Goal: Task Accomplishment & Management: Manage account settings

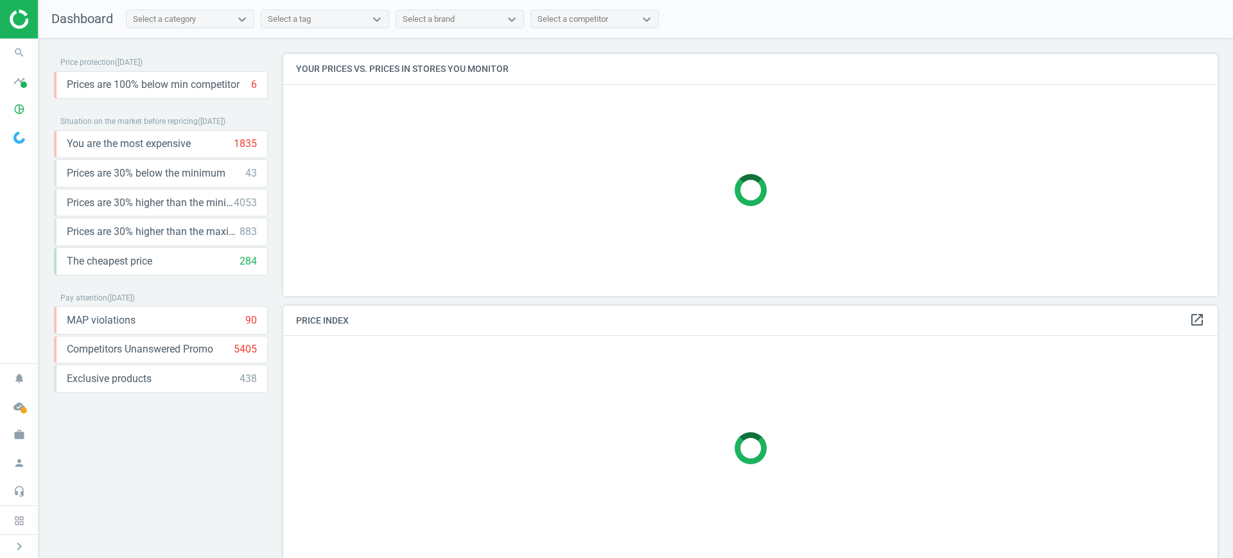
scroll to position [267, 947]
drag, startPoint x: 19, startPoint y: 113, endPoint x: 21, endPoint y: 122, distance: 9.2
click at [19, 113] on icon "pie_chart_outlined" at bounding box center [19, 109] width 24 height 24
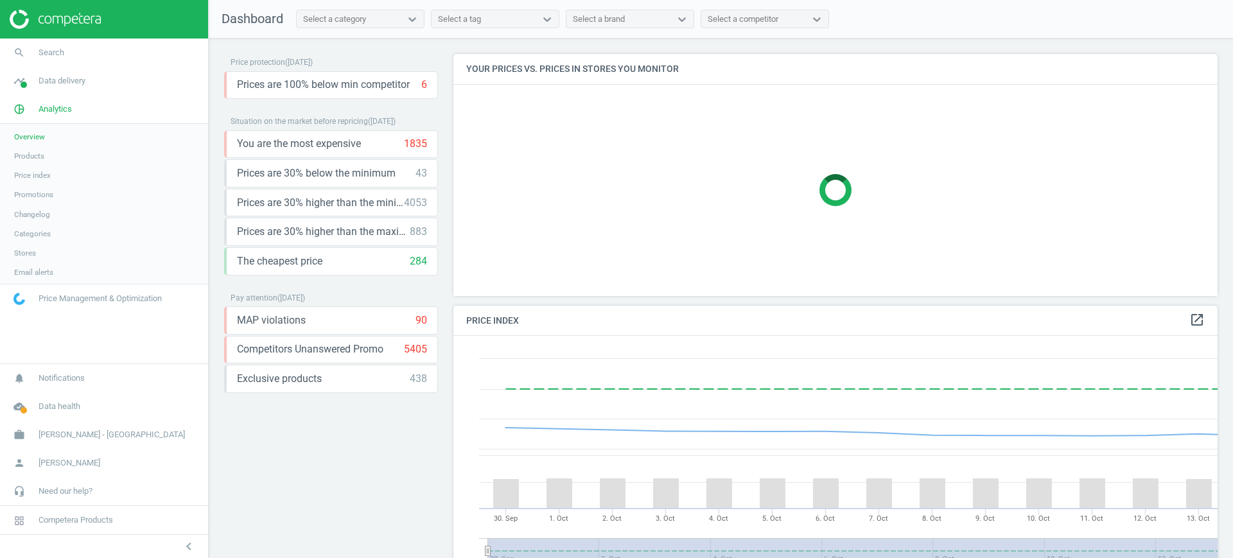
scroll to position [321, 777]
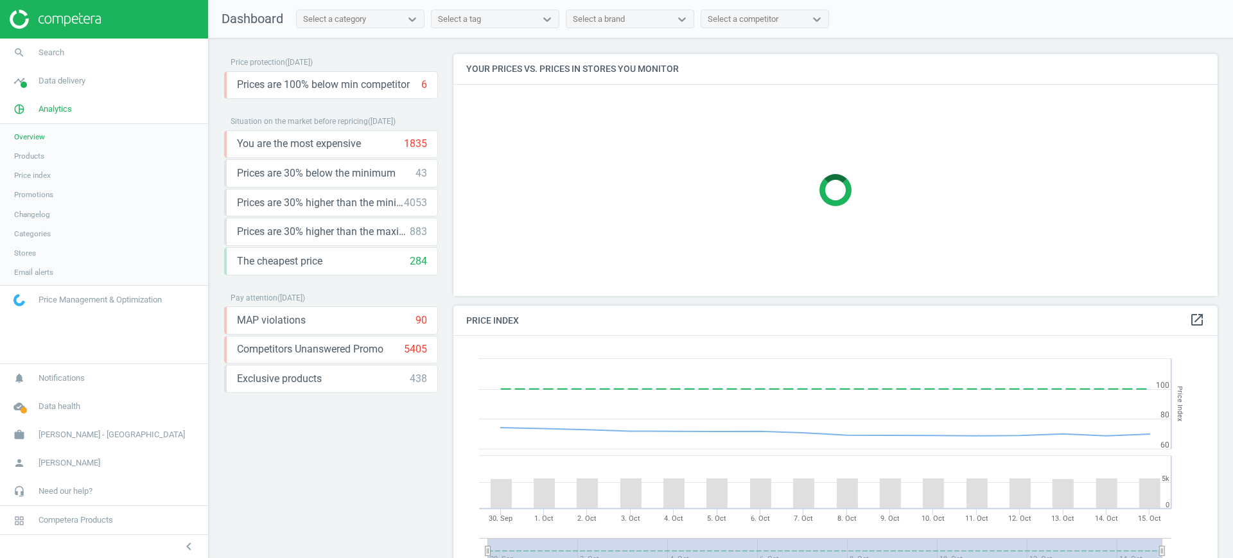
click at [28, 152] on span "Products" at bounding box center [29, 156] width 30 height 10
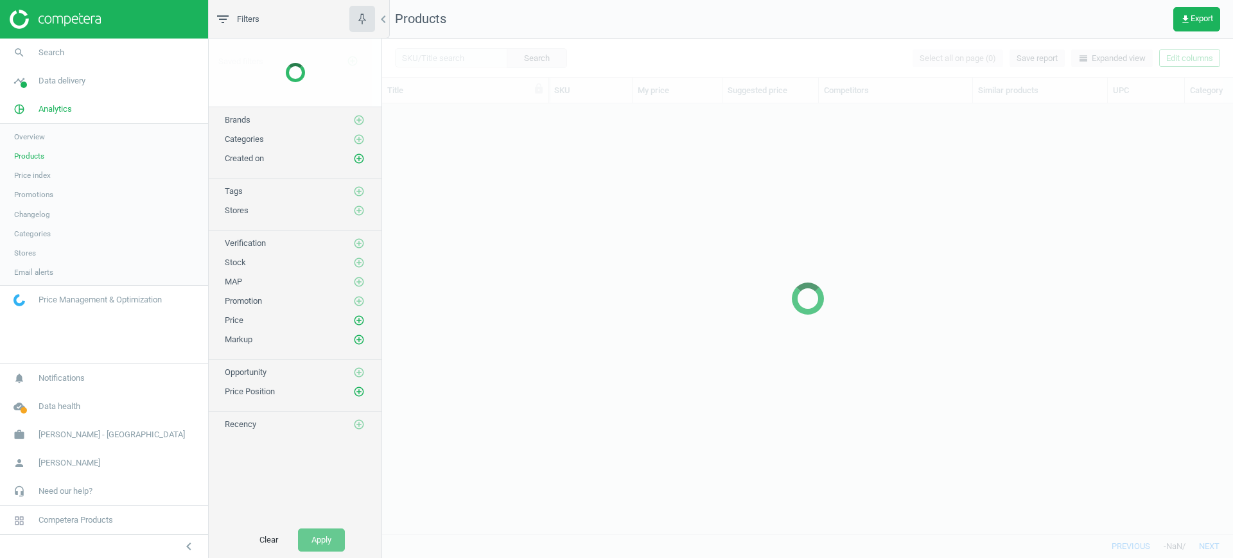
scroll to position [406, 839]
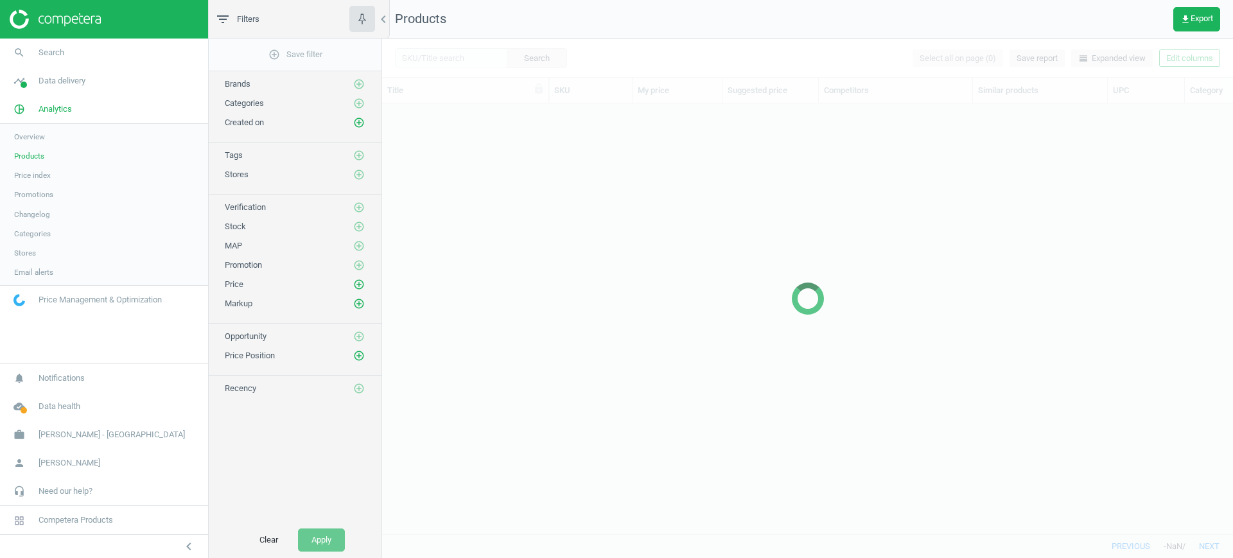
click at [438, 52] on div at bounding box center [807, 299] width 851 height 520
click at [445, 71] on div at bounding box center [807, 299] width 851 height 520
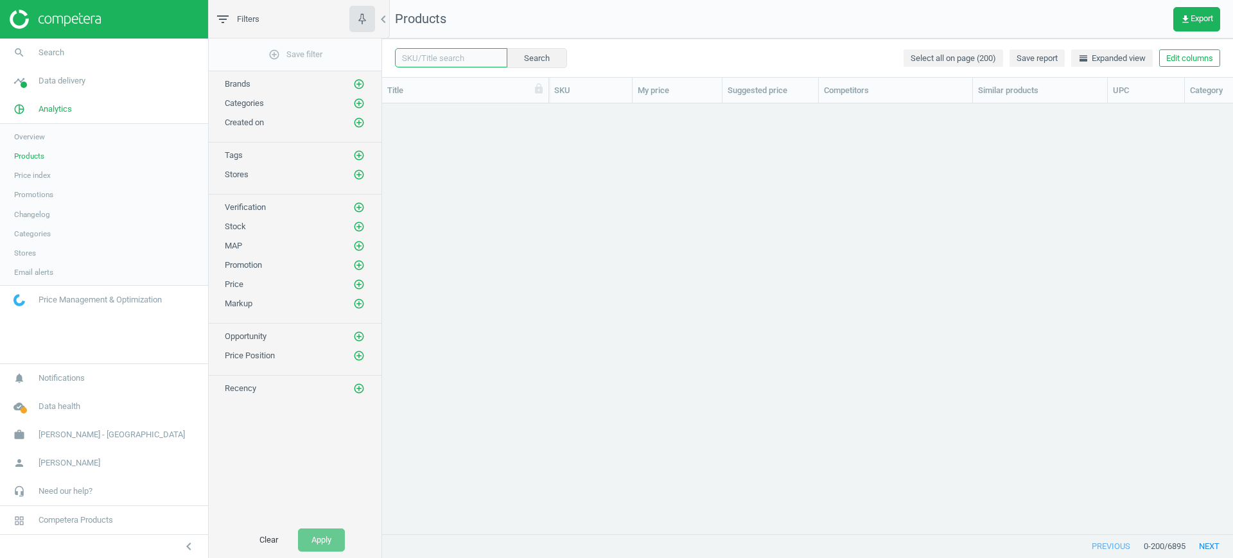
click at [455, 53] on input "text" at bounding box center [451, 57] width 112 height 19
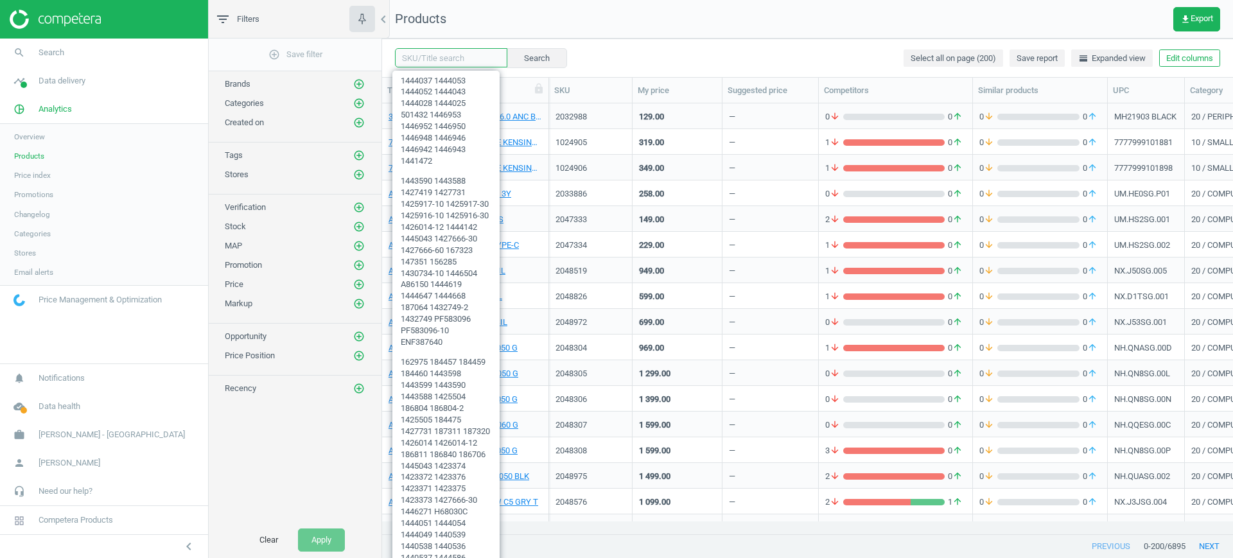
paste input "514259"
type input "514259"
click at [513, 53] on button "Search" at bounding box center [536, 57] width 60 height 19
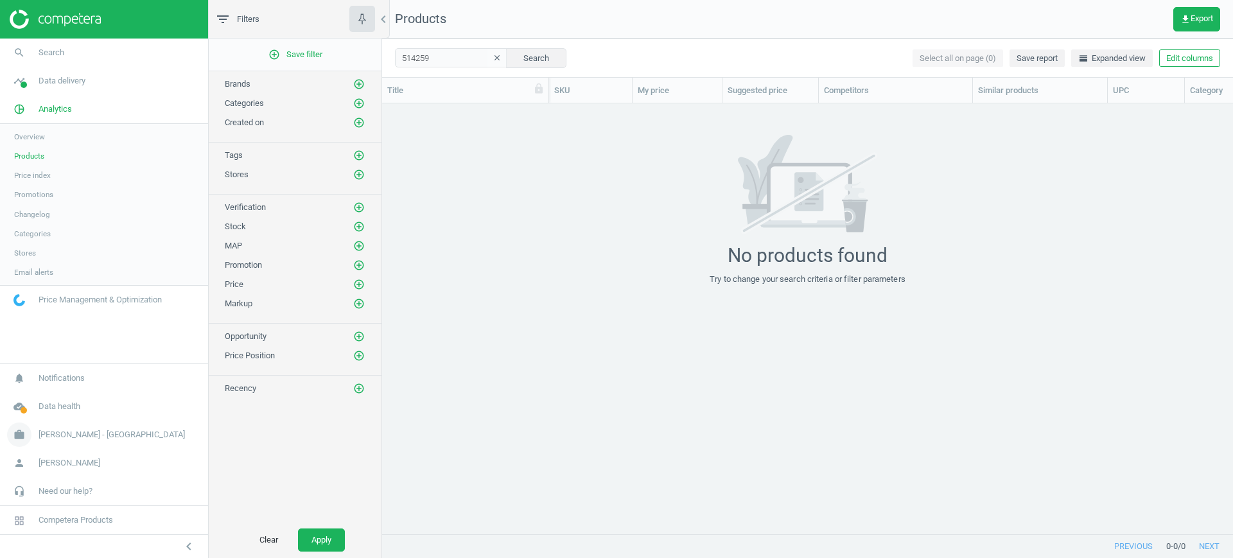
click at [113, 439] on span "[PERSON_NAME] - [GEOGRAPHIC_DATA]" at bounding box center [112, 435] width 146 height 12
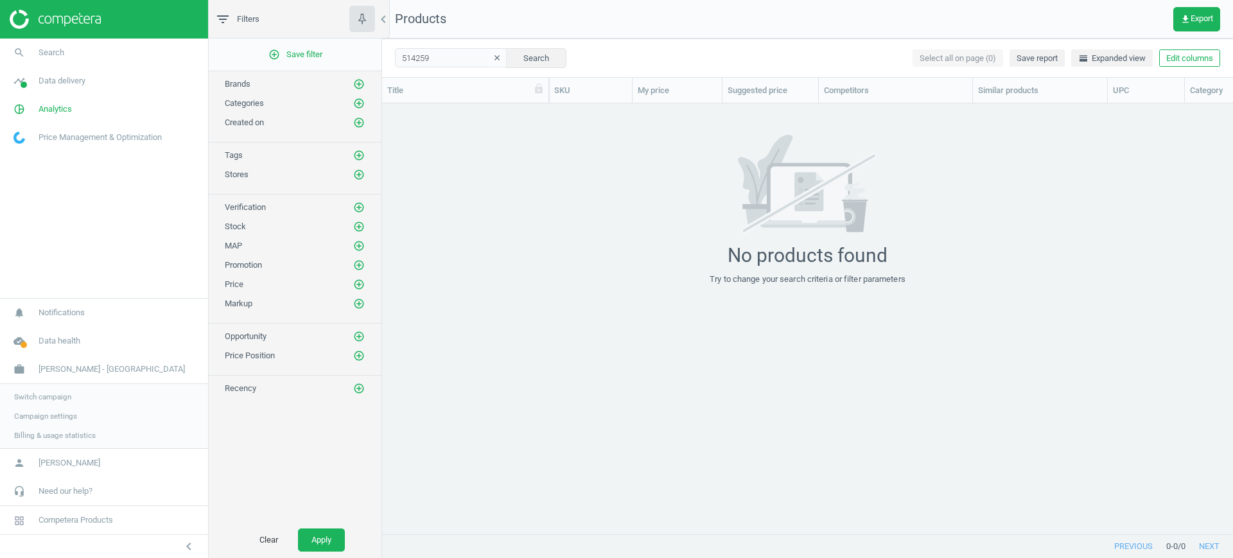
click at [56, 400] on span "Switch campaign" at bounding box center [42, 397] width 57 height 10
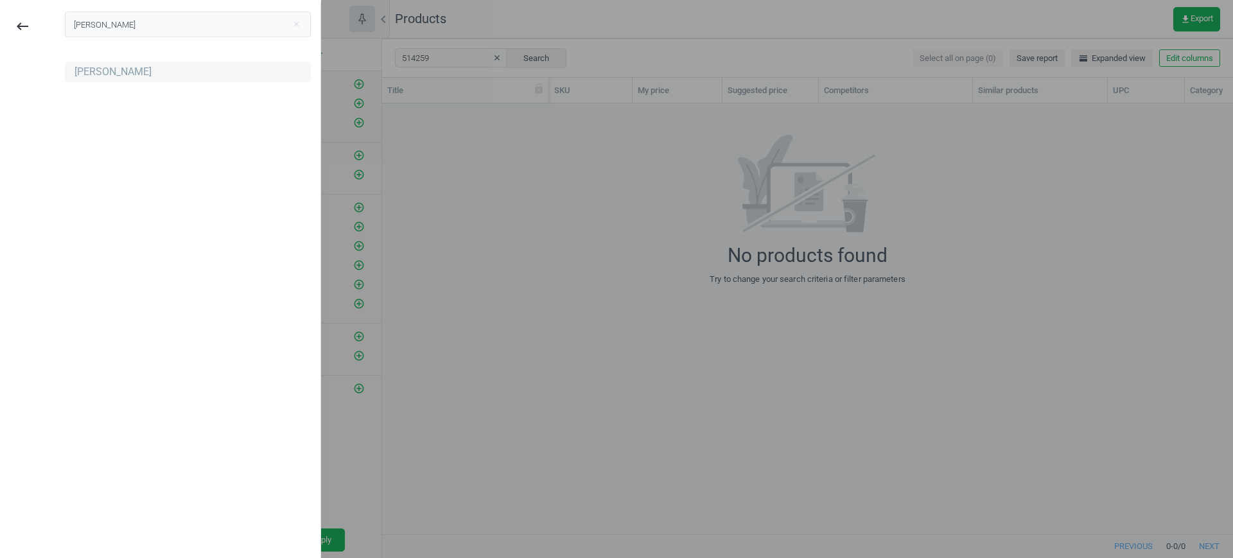
type input "[PERSON_NAME]"
click at [150, 71] on div "[PERSON_NAME]" at bounding box center [188, 72] width 246 height 21
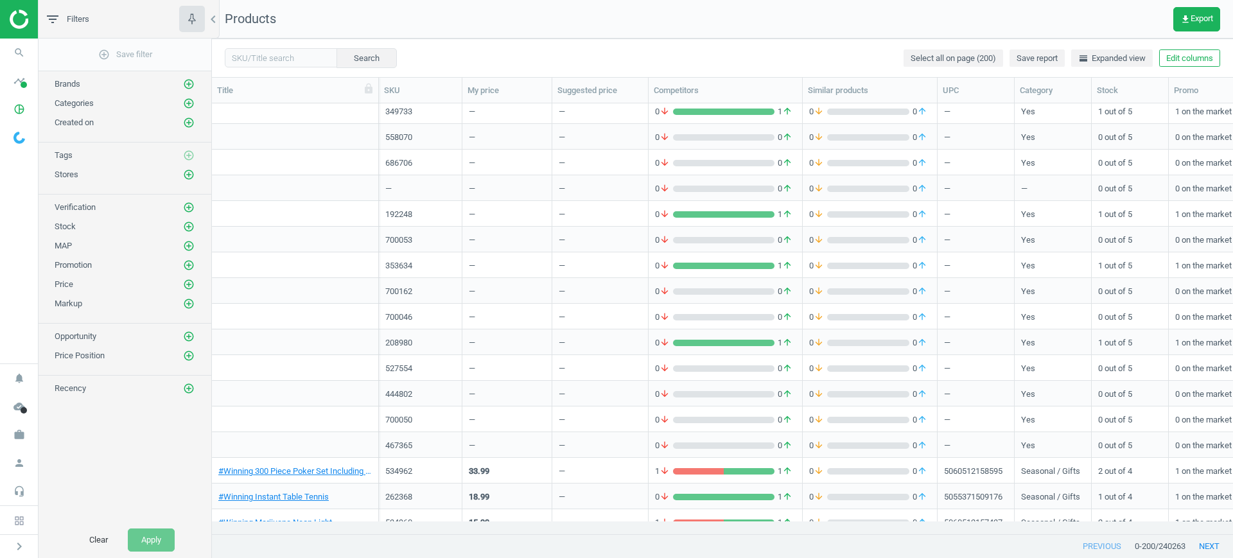
scroll to position [1285, 0]
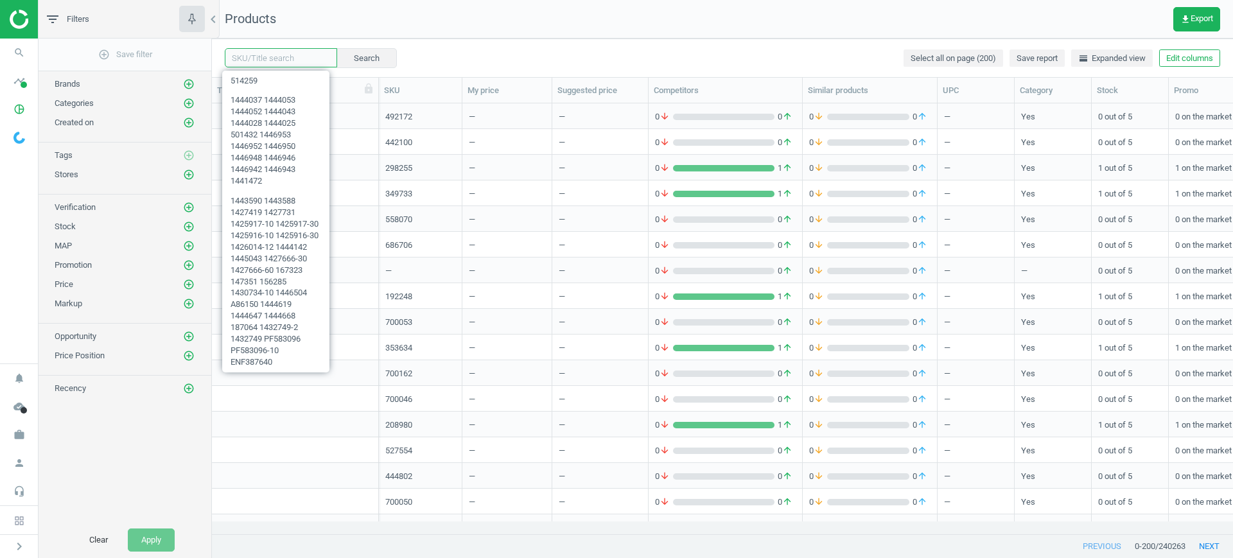
click at [310, 58] on input "text" at bounding box center [281, 57] width 112 height 19
paste input "514259"
type input "514259"
click at [342, 58] on button "Search" at bounding box center [366, 57] width 60 height 19
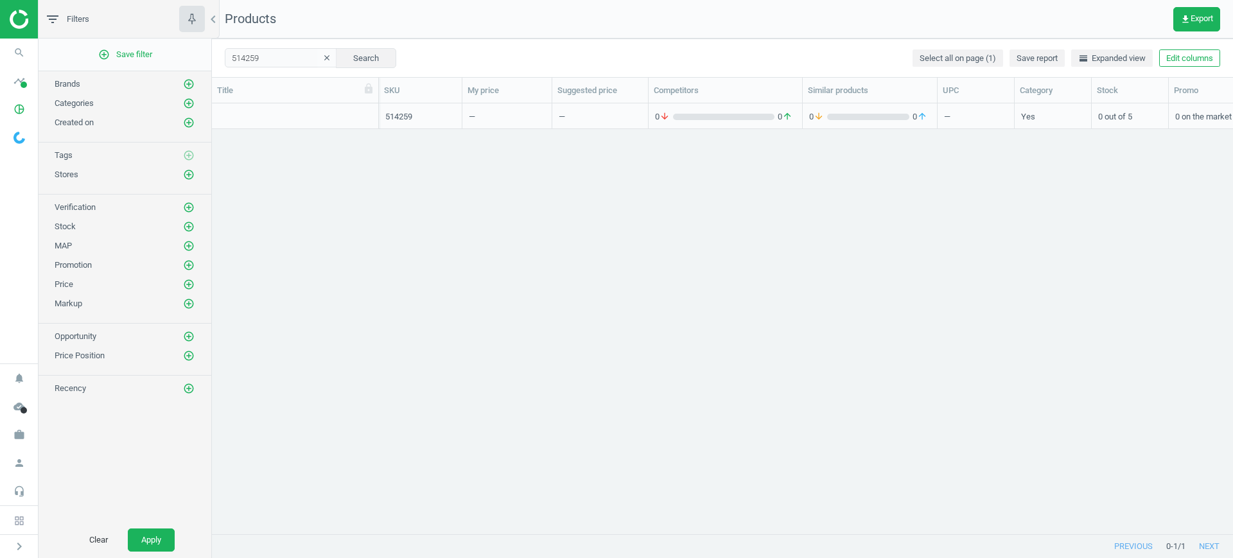
click at [536, 110] on div "—" at bounding box center [507, 116] width 76 height 22
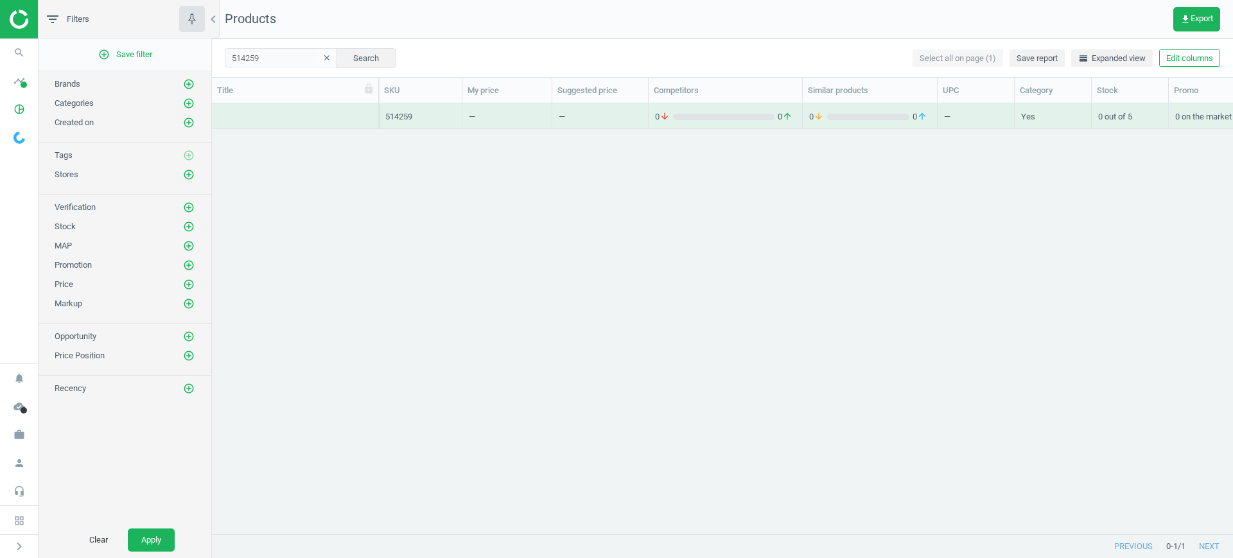
click at [536, 110] on div "—" at bounding box center [507, 116] width 76 height 22
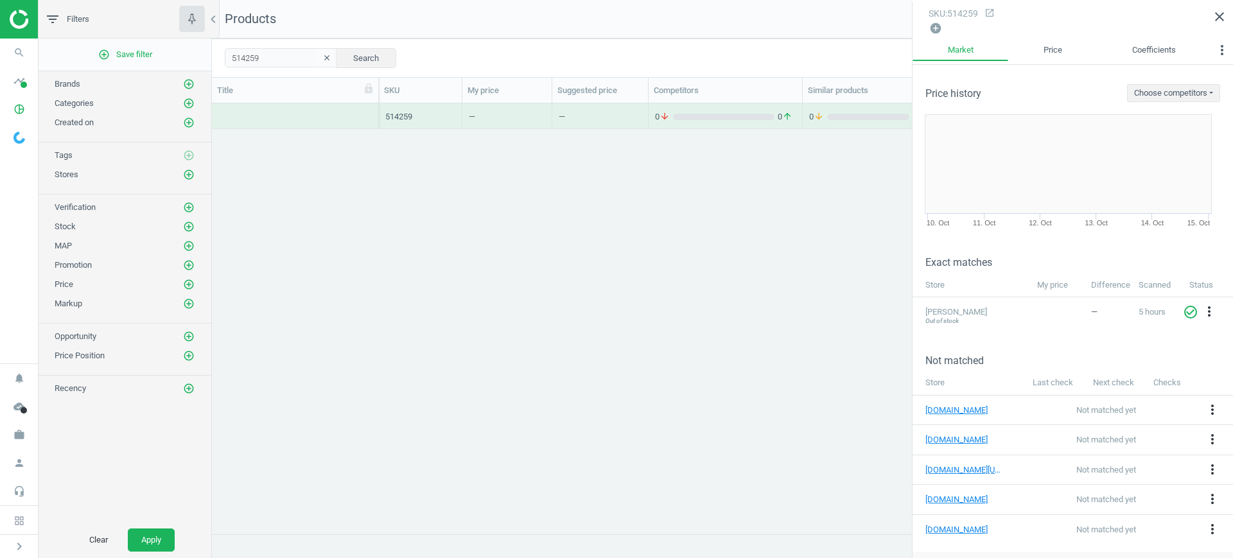
click at [373, 120] on div "grid" at bounding box center [295, 116] width 167 height 26
click at [322, 56] on icon "clear" at bounding box center [326, 57] width 9 height 9
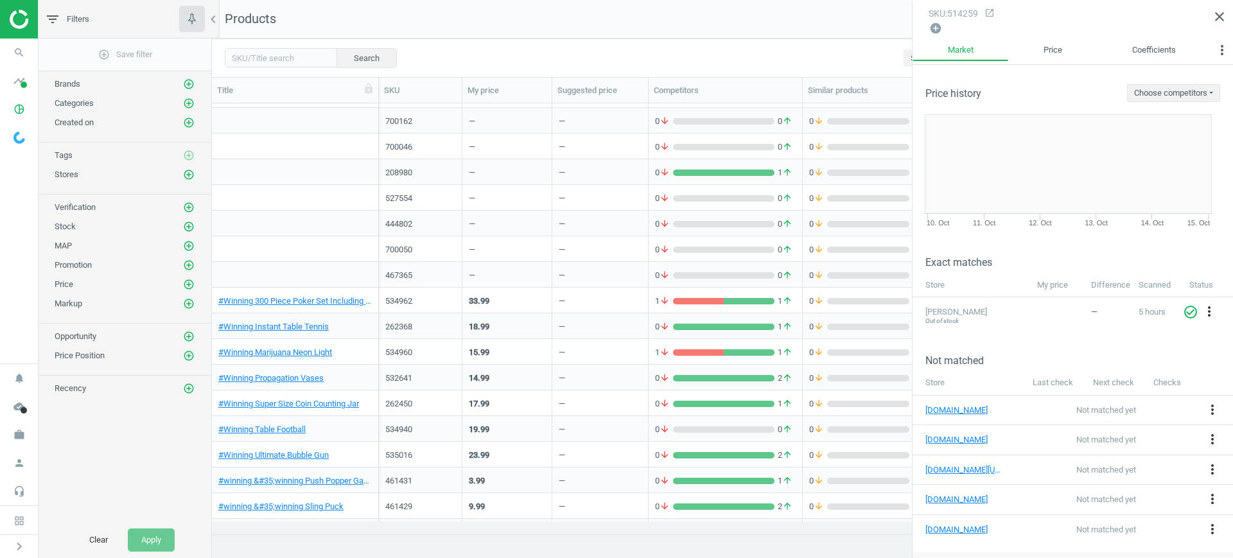
scroll to position [1606, 0]
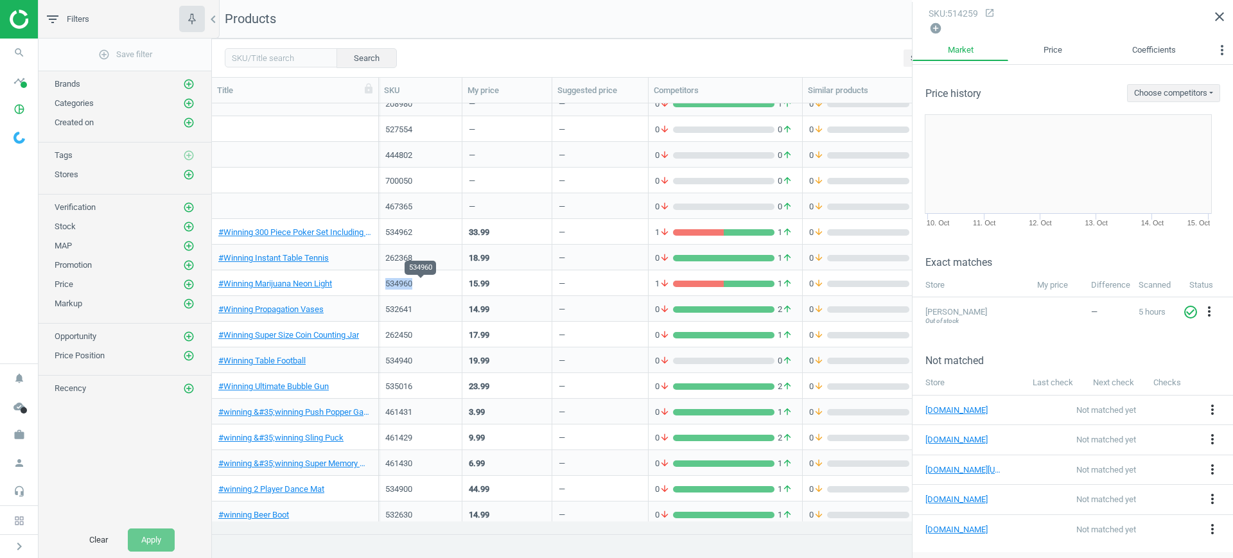
drag, startPoint x: 427, startPoint y: 283, endPoint x: 386, endPoint y: 286, distance: 41.2
click at [386, 286] on div "534960" at bounding box center [420, 284] width 70 height 12
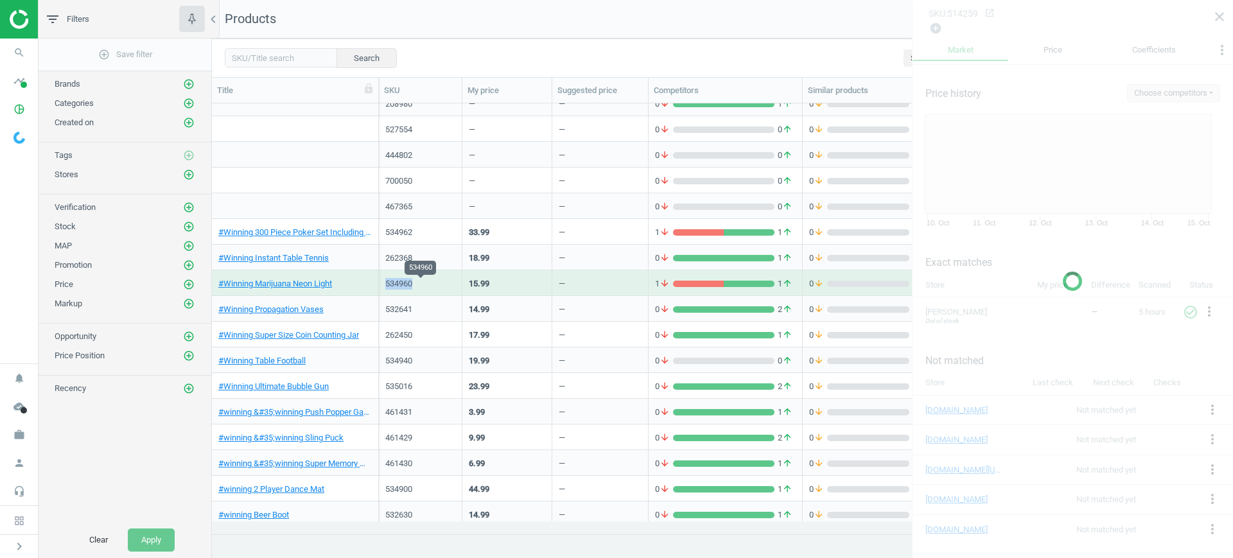
copy div "534960"
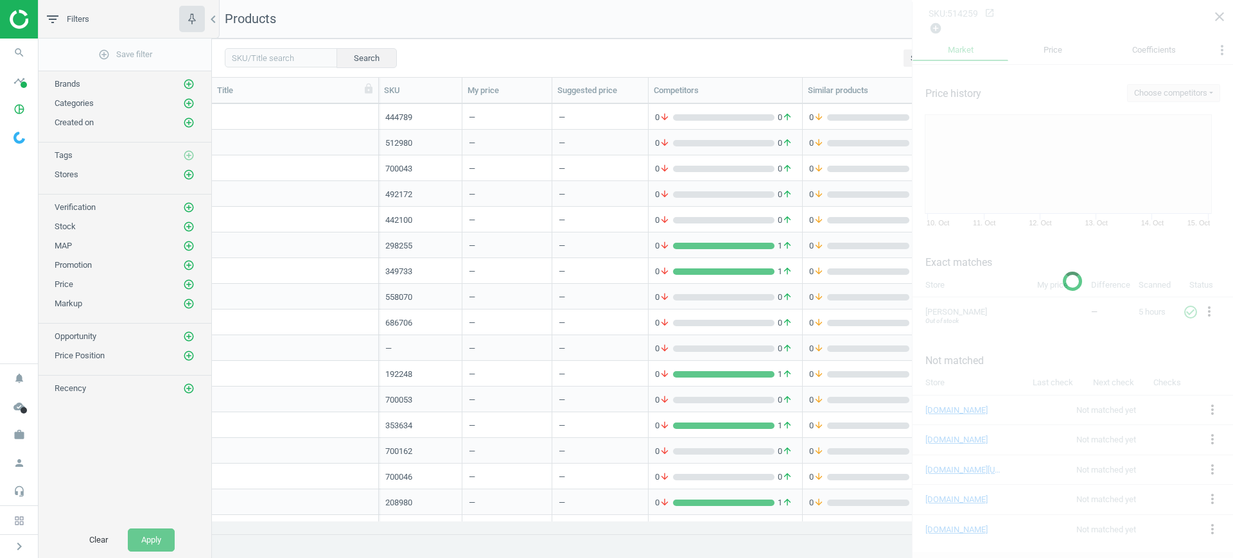
scroll to position [1365, 0]
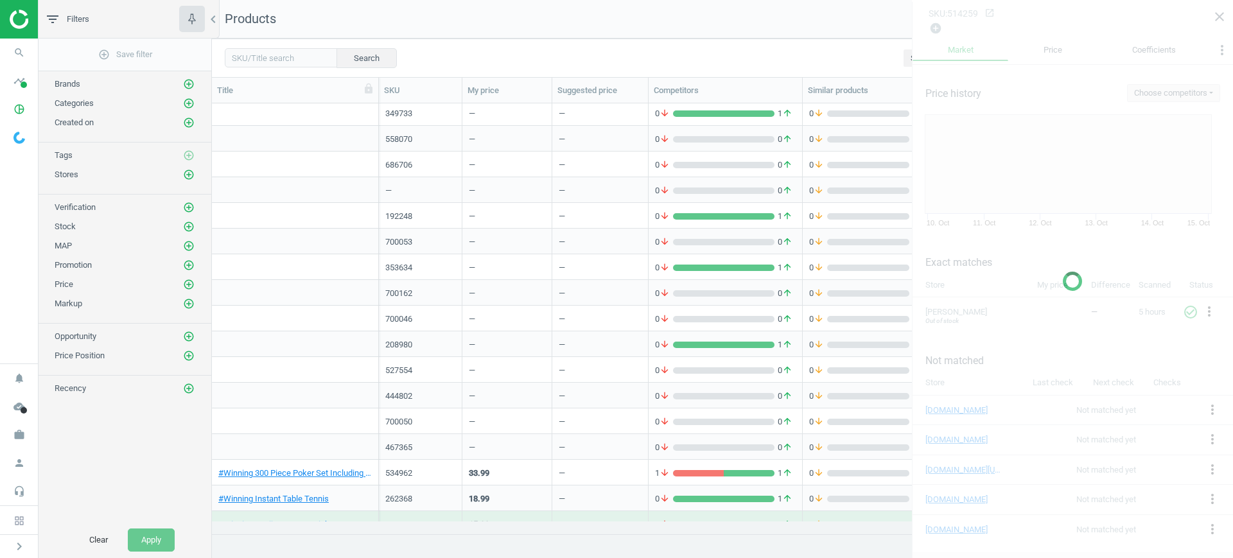
click at [430, 195] on div "—" at bounding box center [420, 191] width 70 height 12
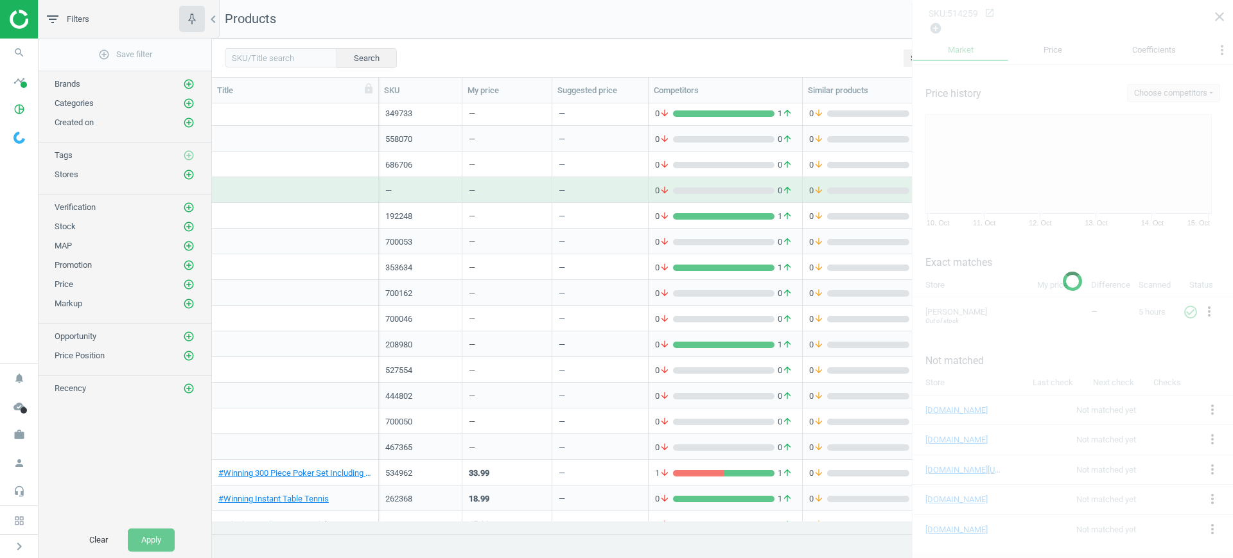
click at [430, 195] on div "—" at bounding box center [420, 191] width 70 height 12
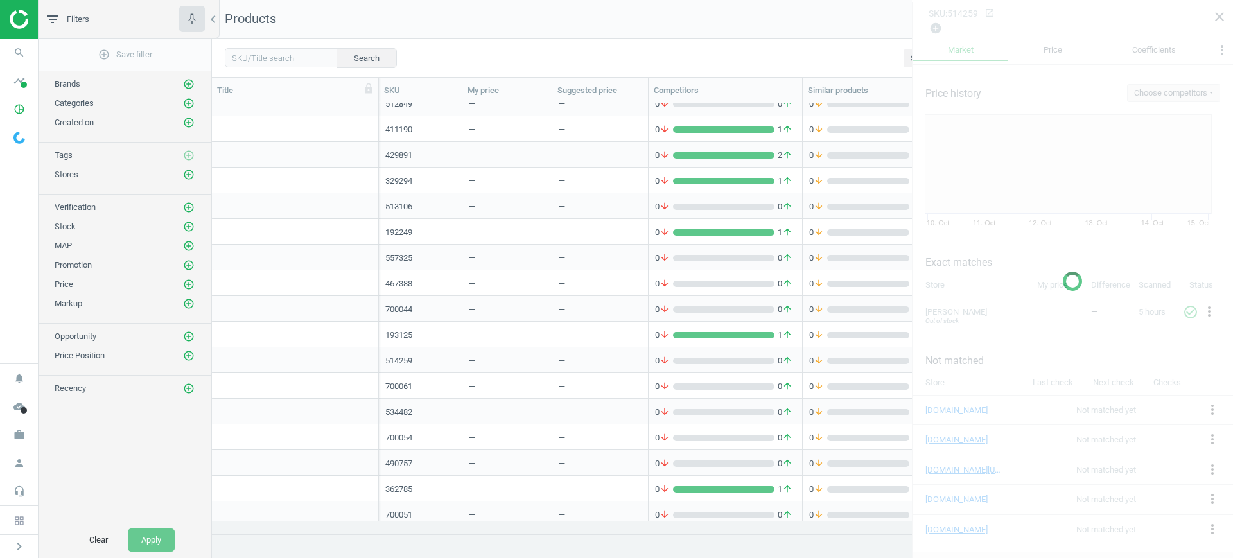
scroll to position [0, 0]
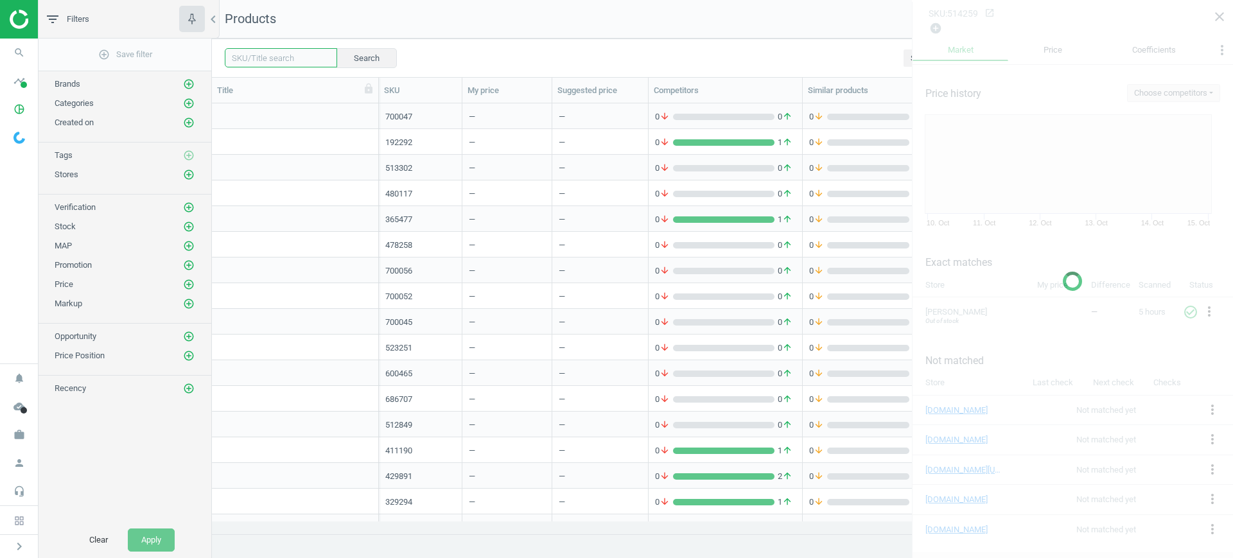
click at [305, 49] on input "text" at bounding box center [281, 57] width 112 height 19
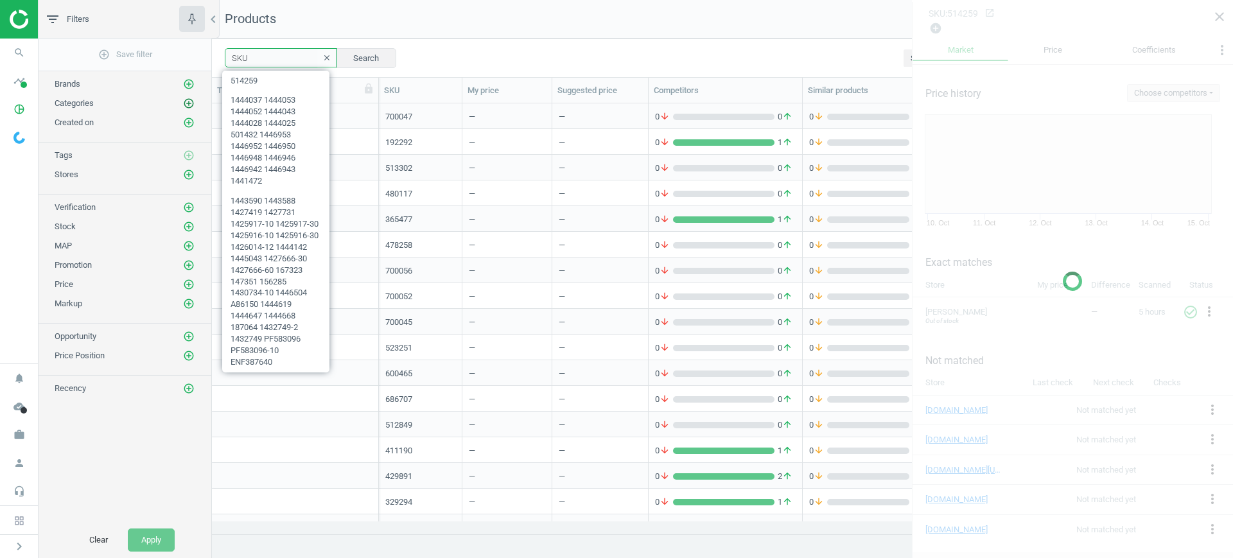
type input "SKU"
click at [186, 106] on icon "add_circle_outline" at bounding box center [189, 104] width 12 height 12
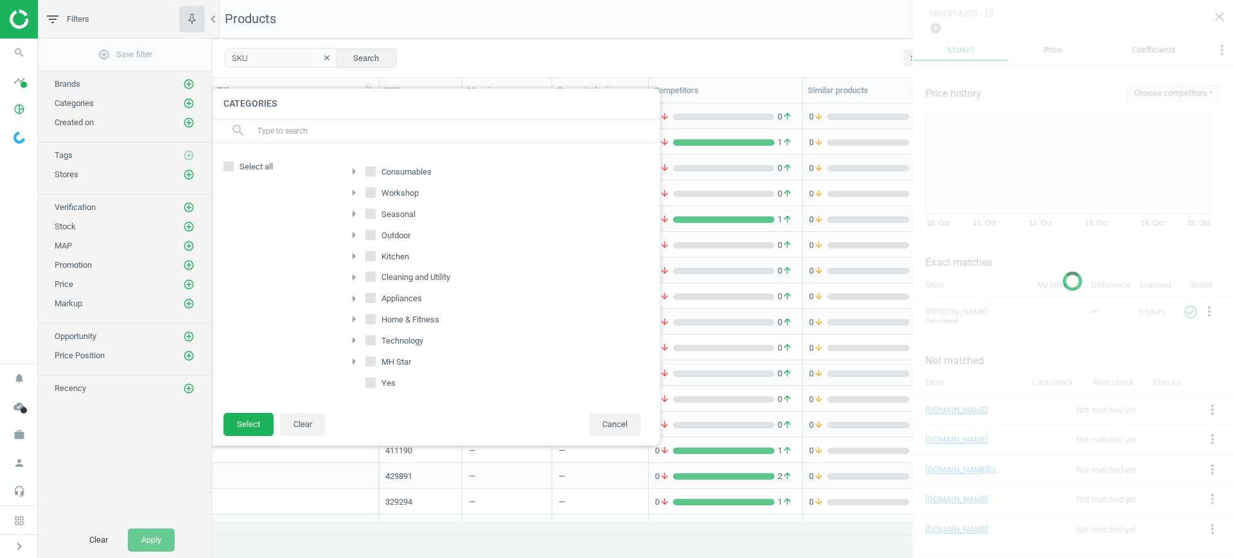
click at [375, 378] on icon at bounding box center [370, 383] width 10 height 10
click at [375, 379] on input "Yes" at bounding box center [371, 383] width 8 height 8
checkbox input "true"
click at [245, 421] on button "Select" at bounding box center [249, 424] width 50 height 23
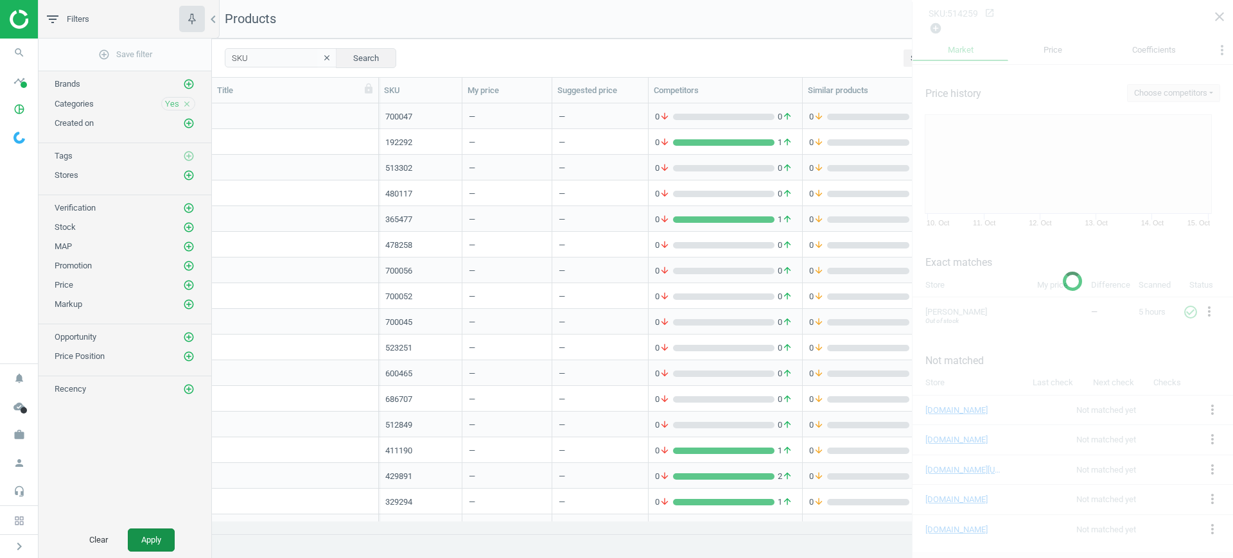
click at [152, 532] on button "Apply" at bounding box center [151, 540] width 47 height 23
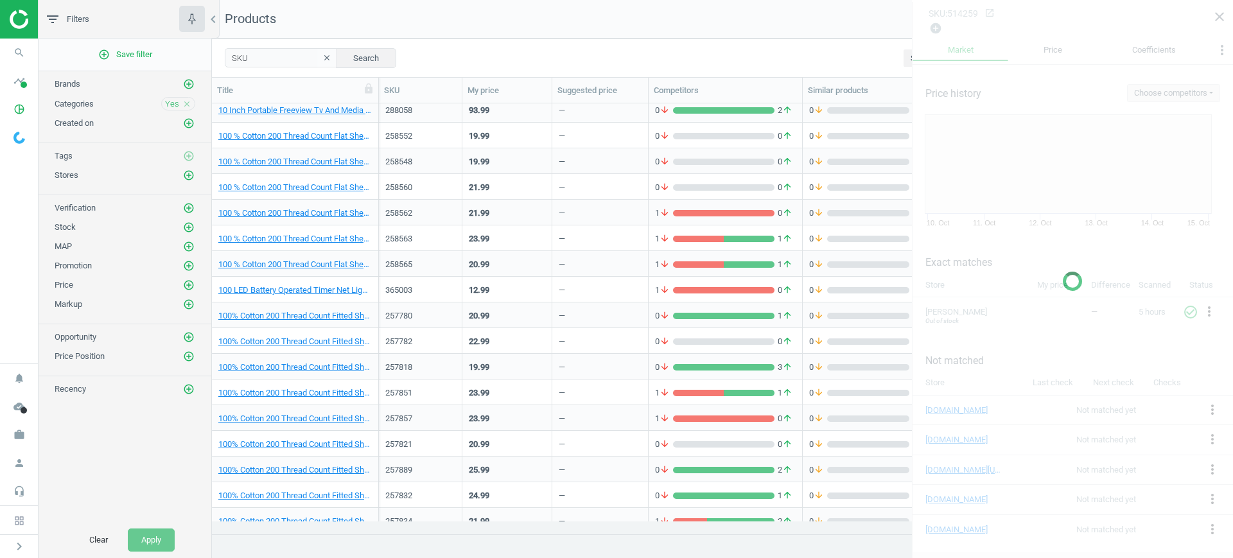
scroll to position [2971, 0]
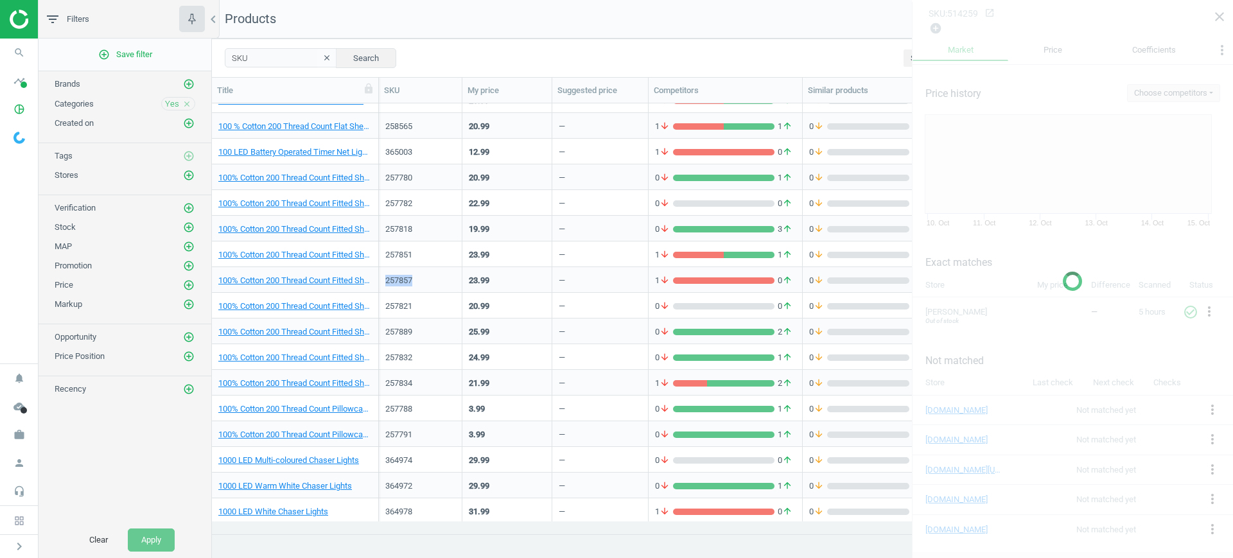
copy div "257857"
drag, startPoint x: 403, startPoint y: 279, endPoint x: 380, endPoint y: 288, distance: 25.1
click at [380, 288] on div "257857" at bounding box center [421, 280] width 84 height 26
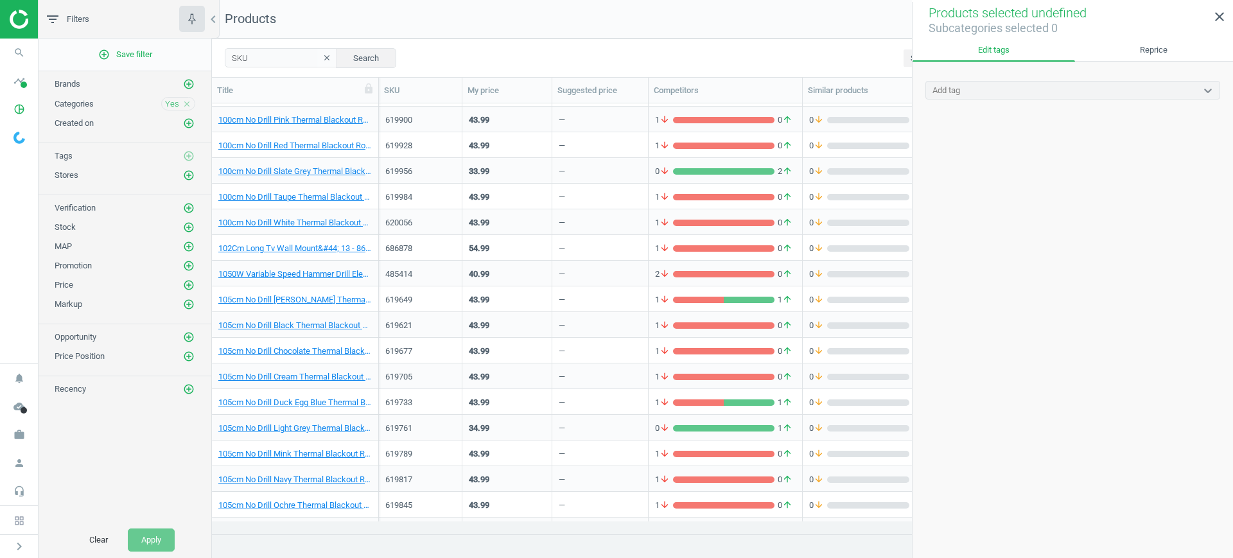
scroll to position [4720, 0]
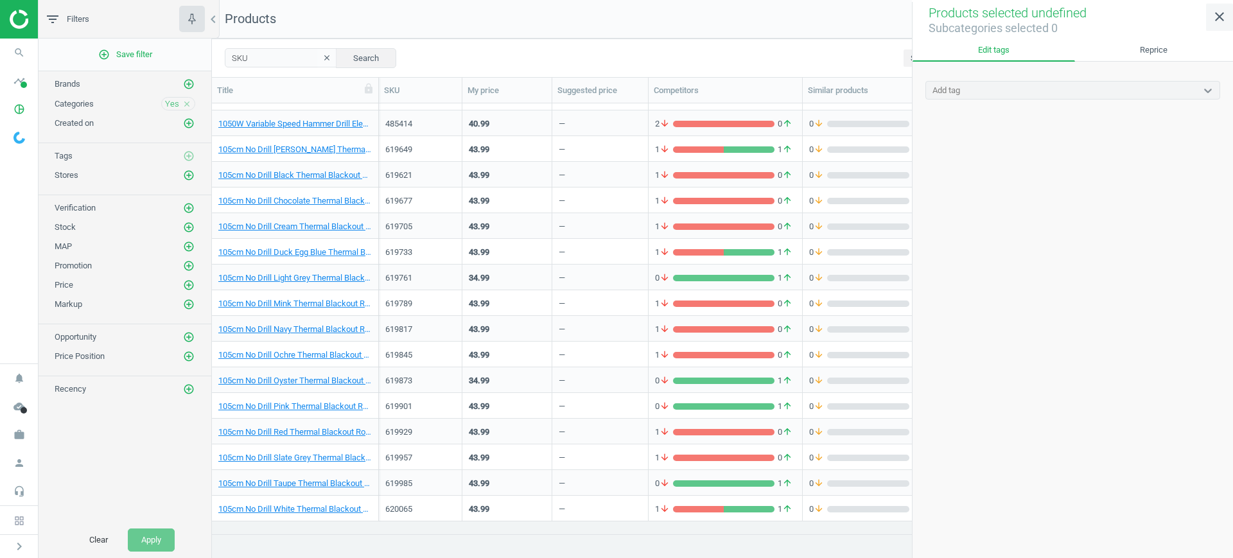
click at [1222, 15] on icon "close" at bounding box center [1219, 16] width 15 height 15
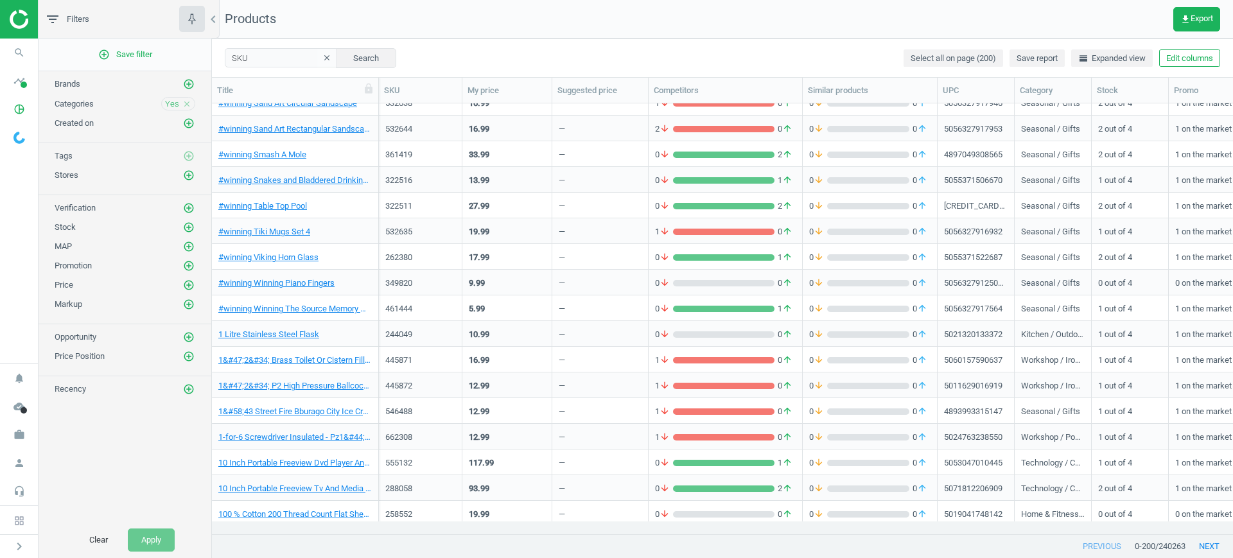
scroll to position [2483, 0]
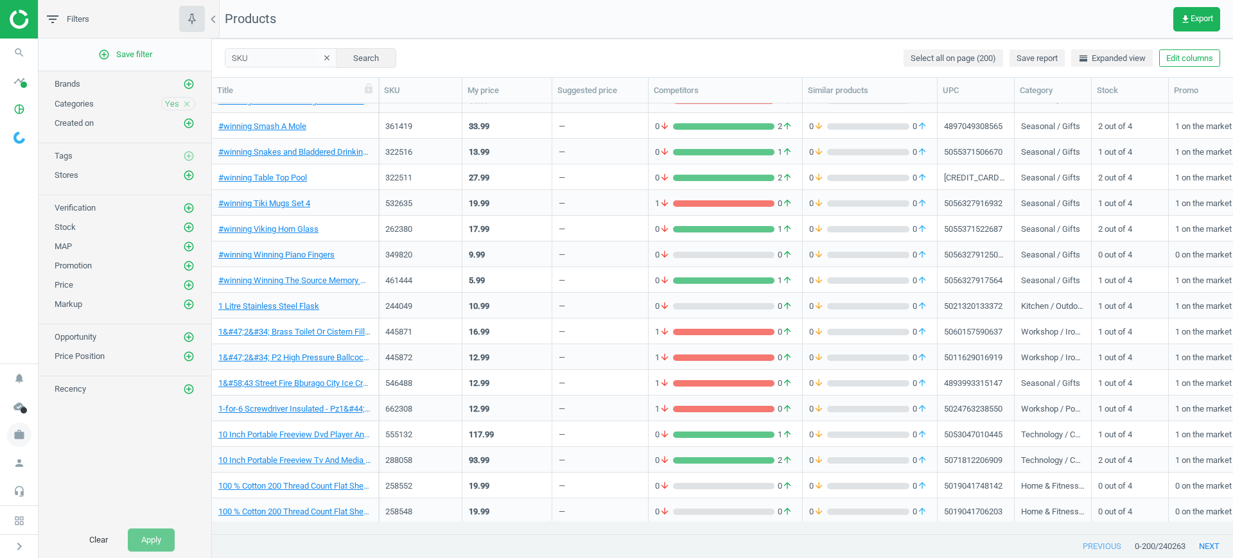
click at [12, 431] on icon "work" at bounding box center [19, 435] width 24 height 24
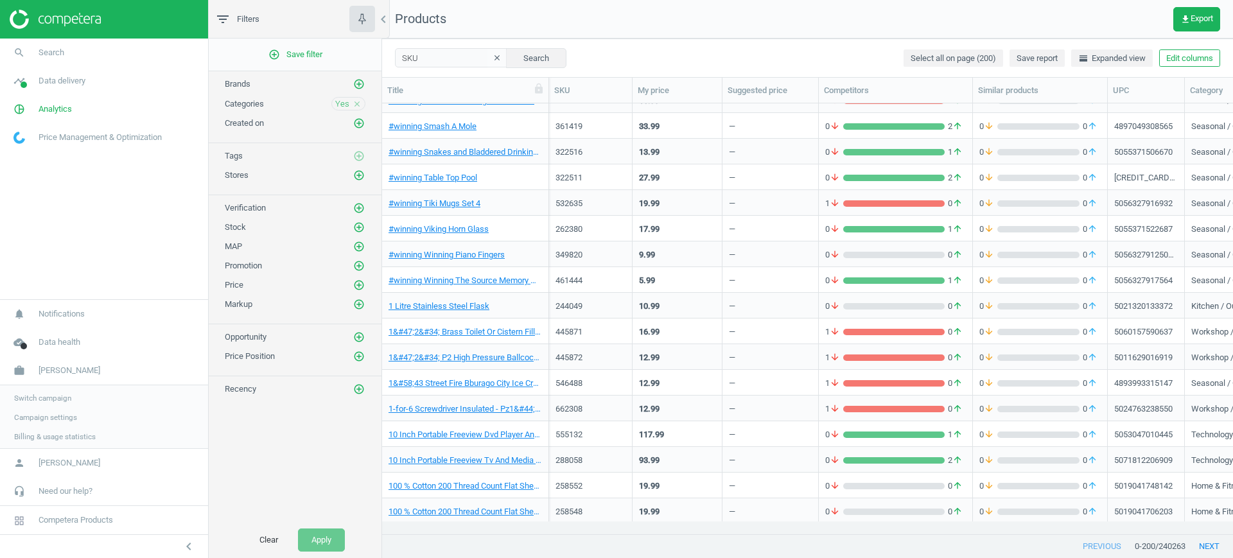
scroll to position [406, 839]
click at [26, 414] on span "Campaign settings" at bounding box center [45, 416] width 63 height 10
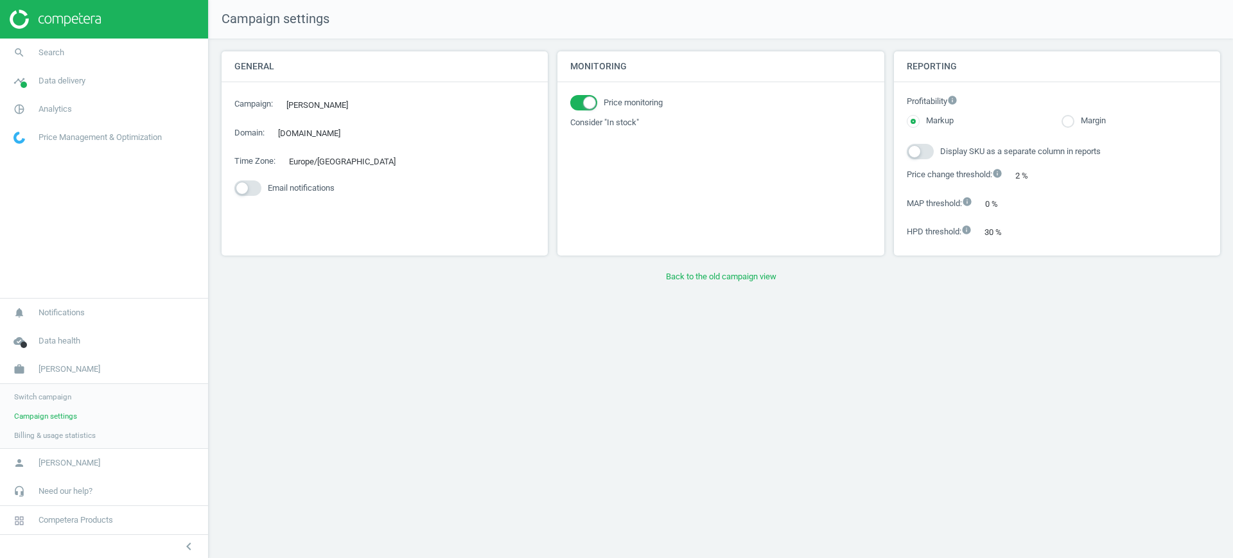
click at [698, 263] on div "Monitoring Price monitoring Consider "In stock"" at bounding box center [721, 158] width 336 height 214
click at [703, 274] on button "Back to the old campaign view" at bounding box center [721, 276] width 999 height 23
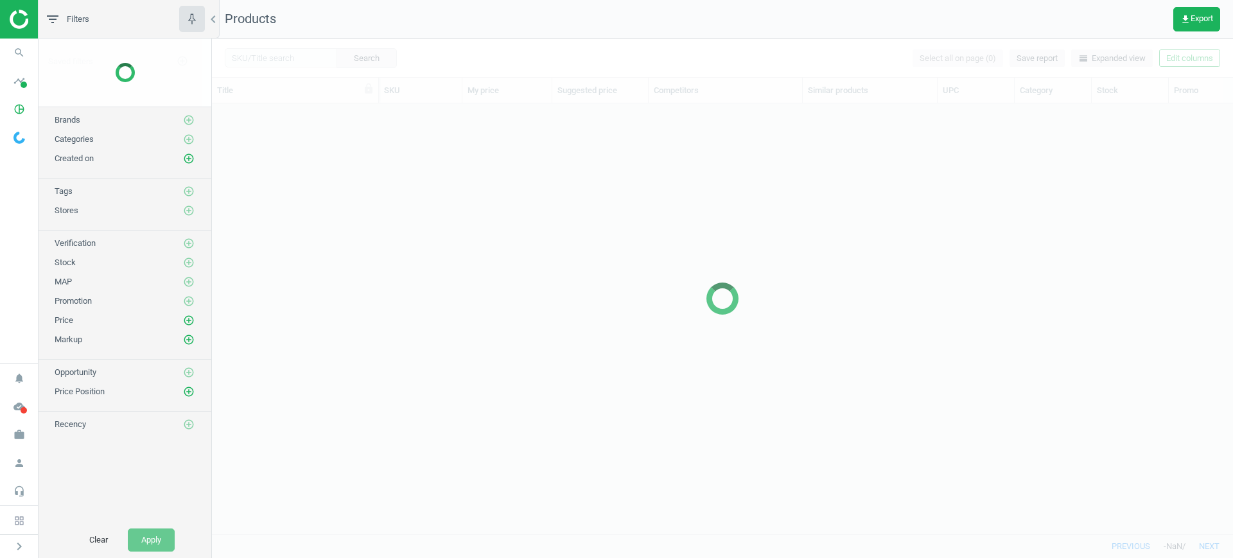
scroll to position [406, 1009]
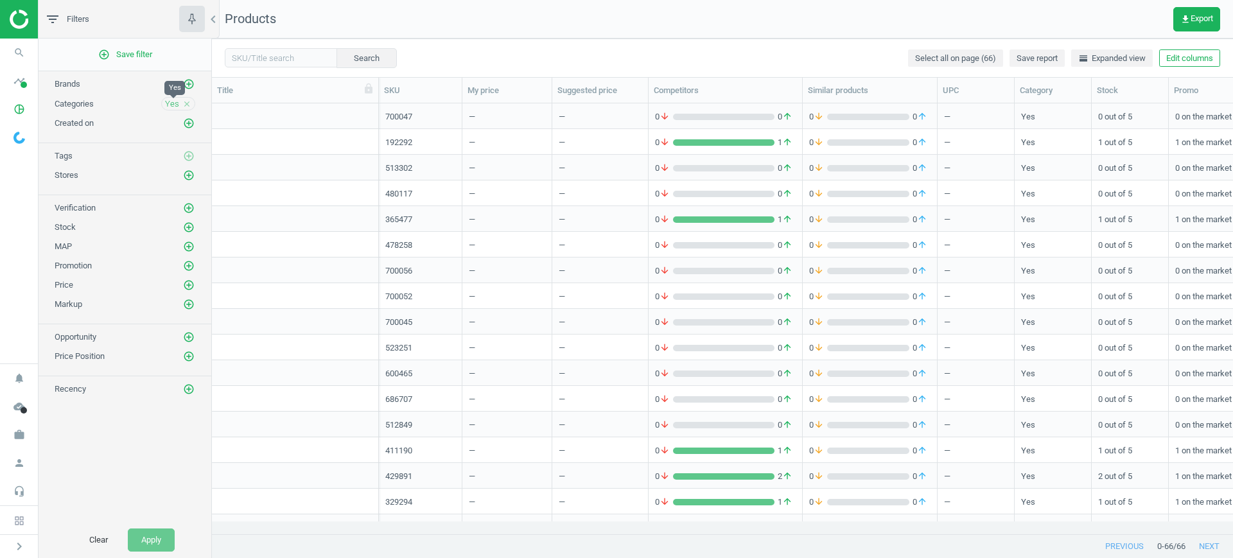
click at [177, 106] on span "Yes" at bounding box center [172, 104] width 14 height 12
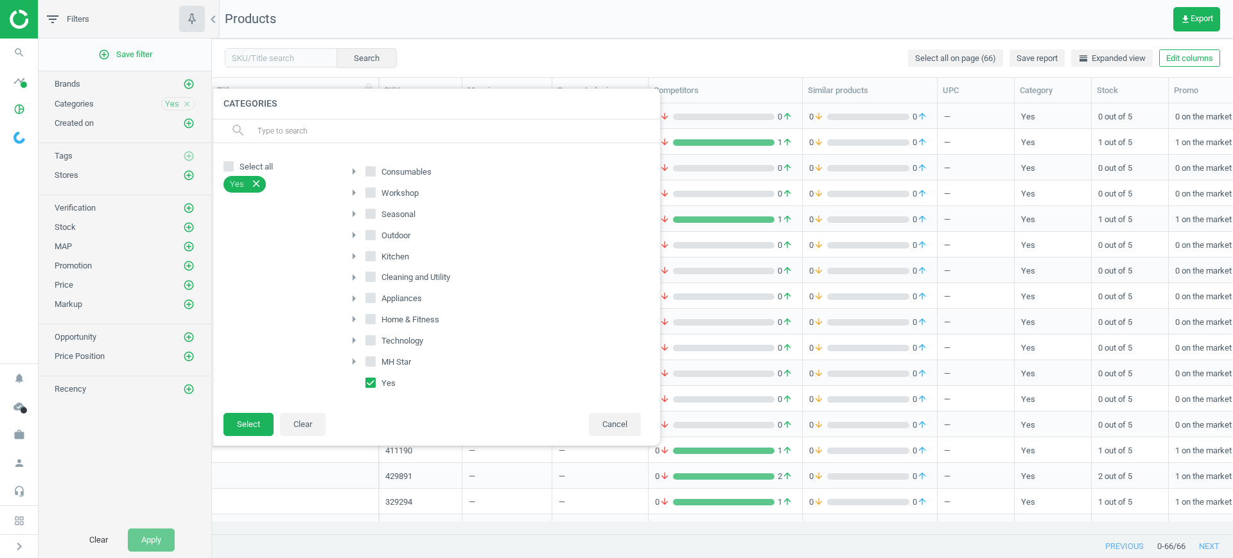
click at [177, 106] on span "Yes" at bounding box center [172, 104] width 14 height 12
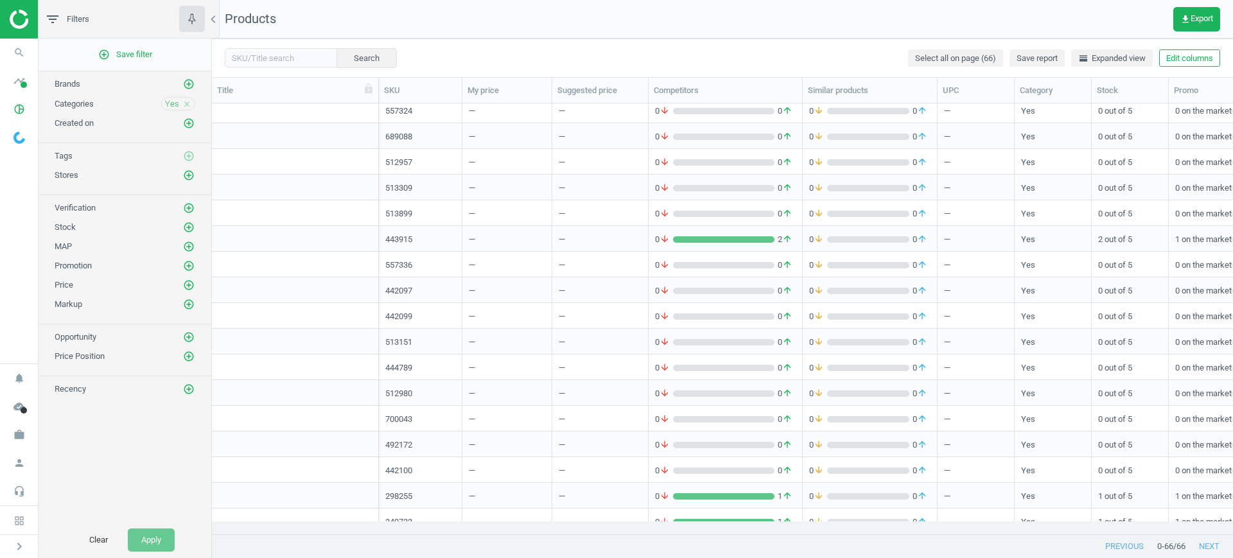
scroll to position [555, 0]
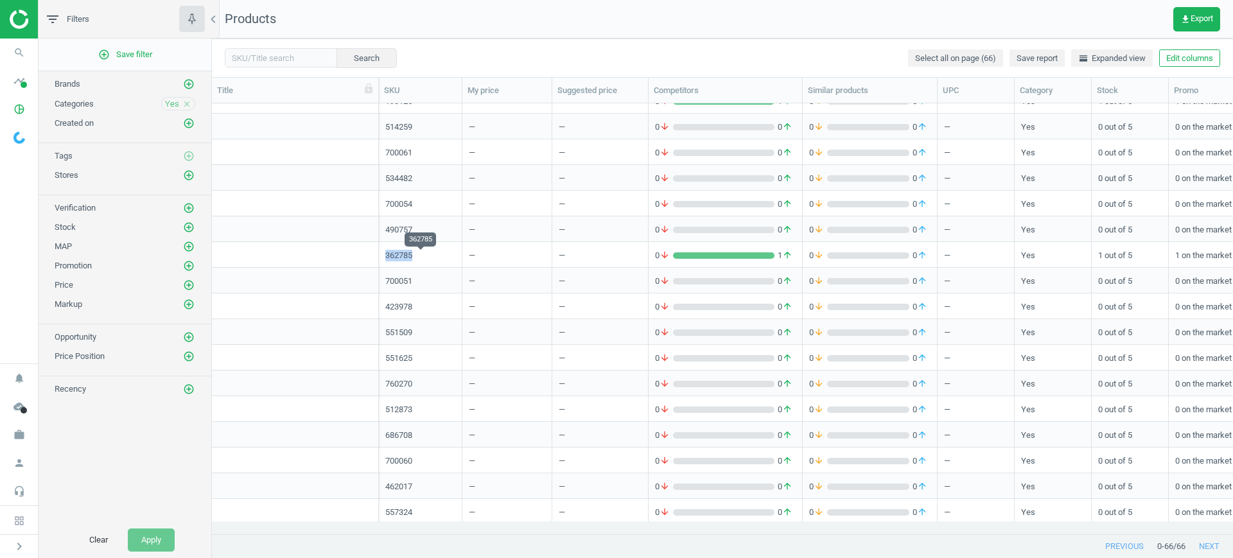
drag, startPoint x: 442, startPoint y: 253, endPoint x: 385, endPoint y: 258, distance: 56.8
click at [385, 258] on div "362785" at bounding box center [420, 256] width 70 height 12
copy div "362785"
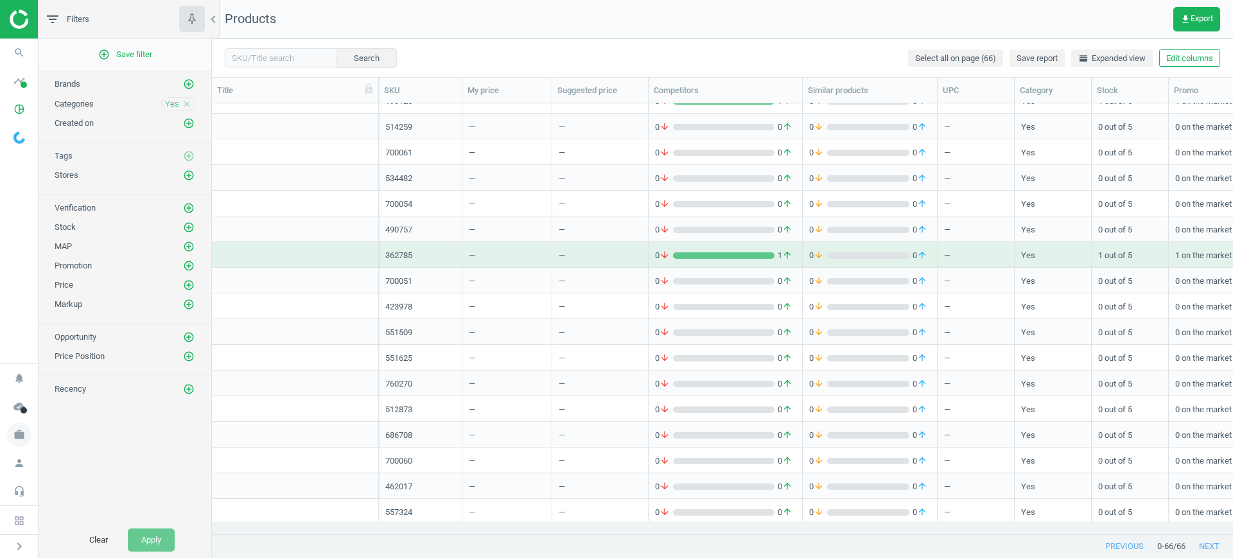
click at [18, 421] on span "work" at bounding box center [19, 435] width 39 height 28
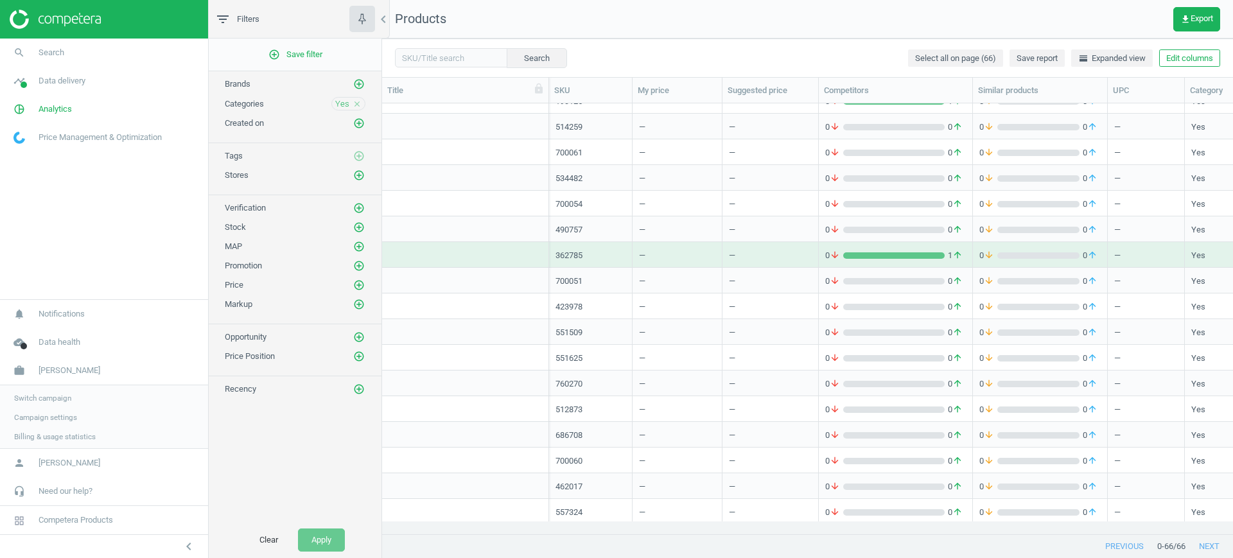
scroll to position [406, 839]
click at [26, 385] on div "Switch campaign Campaign settings Billing & usage statistics" at bounding box center [104, 416] width 208 height 64
click at [51, 392] on span "Switch campaign" at bounding box center [42, 397] width 57 height 10
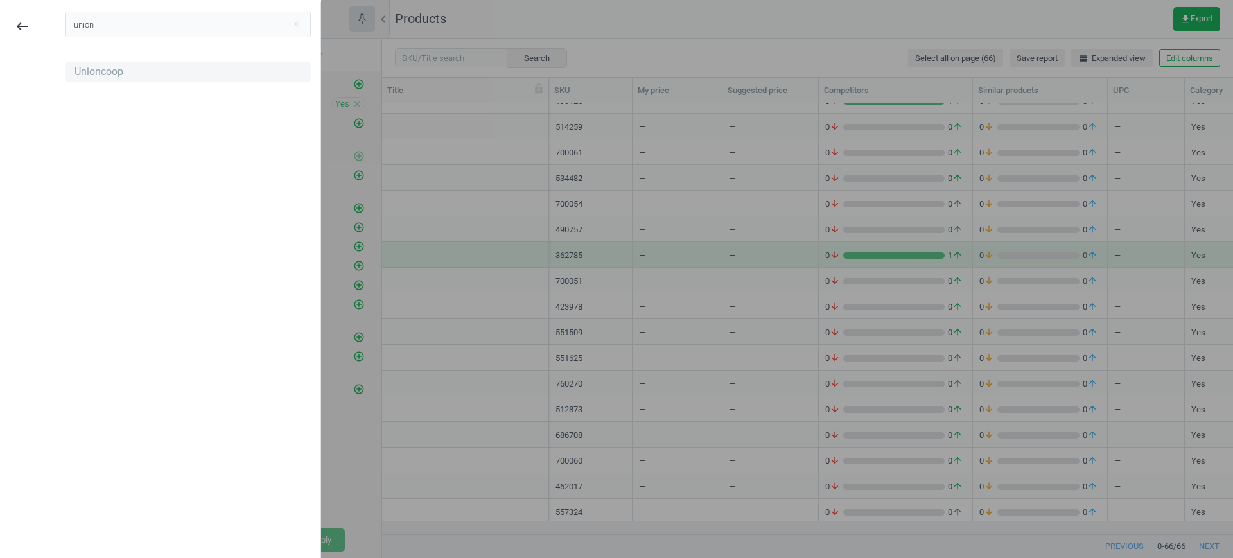
type input "union"
click at [105, 68] on div "Unioncoop" at bounding box center [99, 72] width 49 height 14
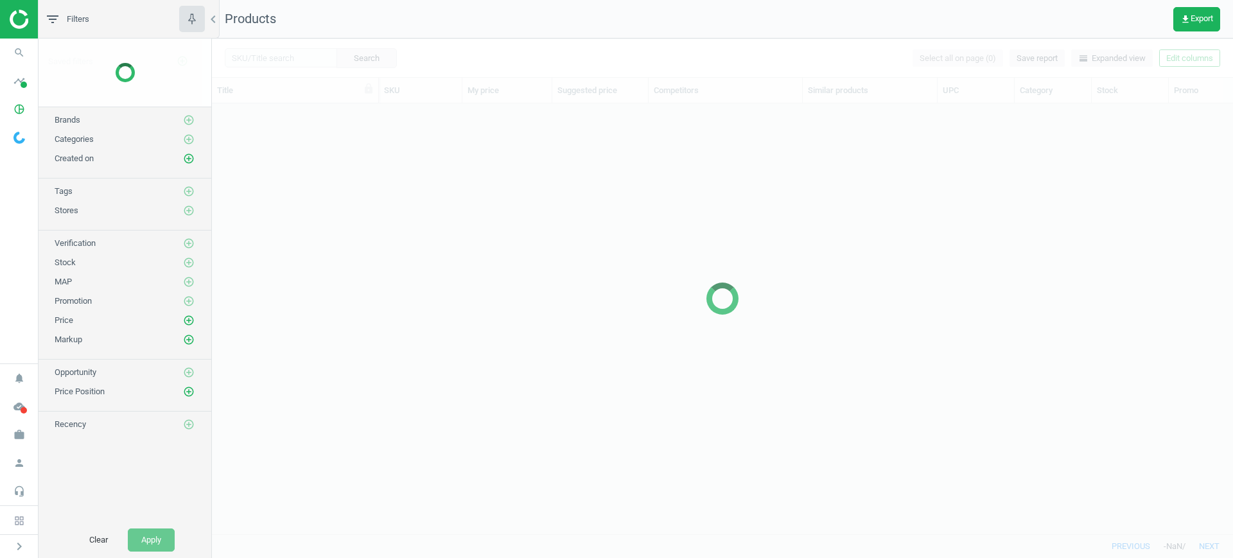
scroll to position [406, 1009]
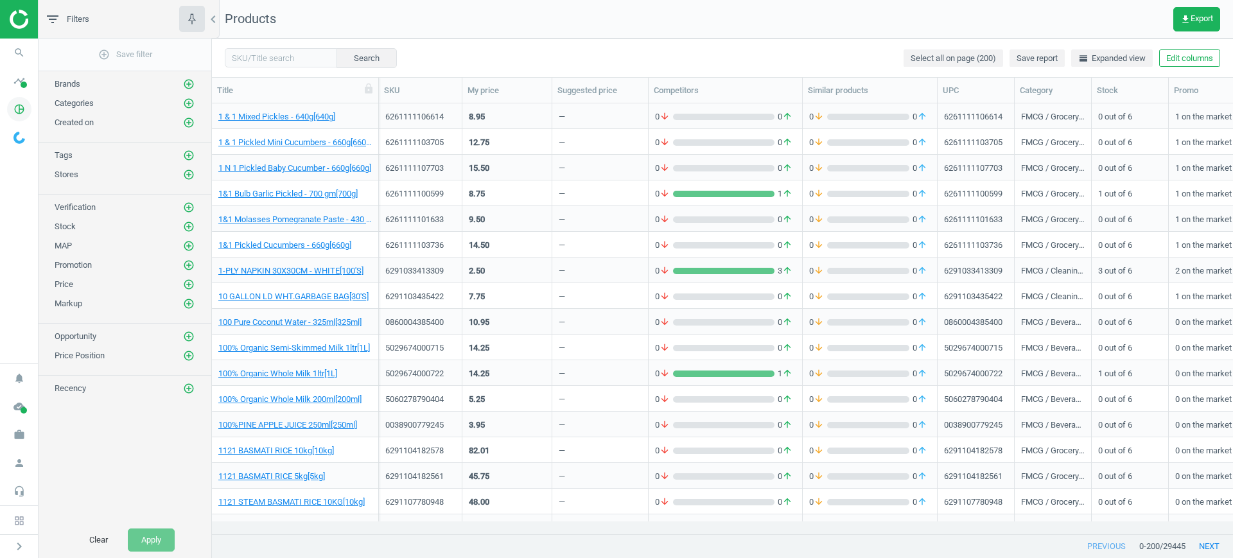
click at [15, 111] on icon "pie_chart_outlined" at bounding box center [19, 109] width 24 height 24
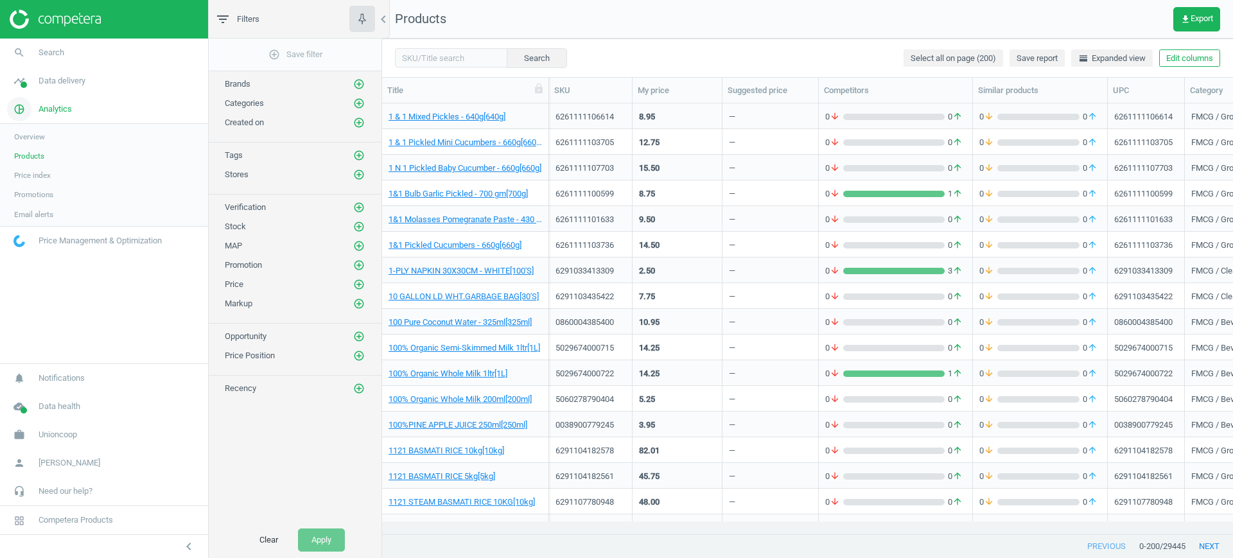
scroll to position [406, 839]
click at [680, 162] on div "15.50" at bounding box center [677, 167] width 76 height 22
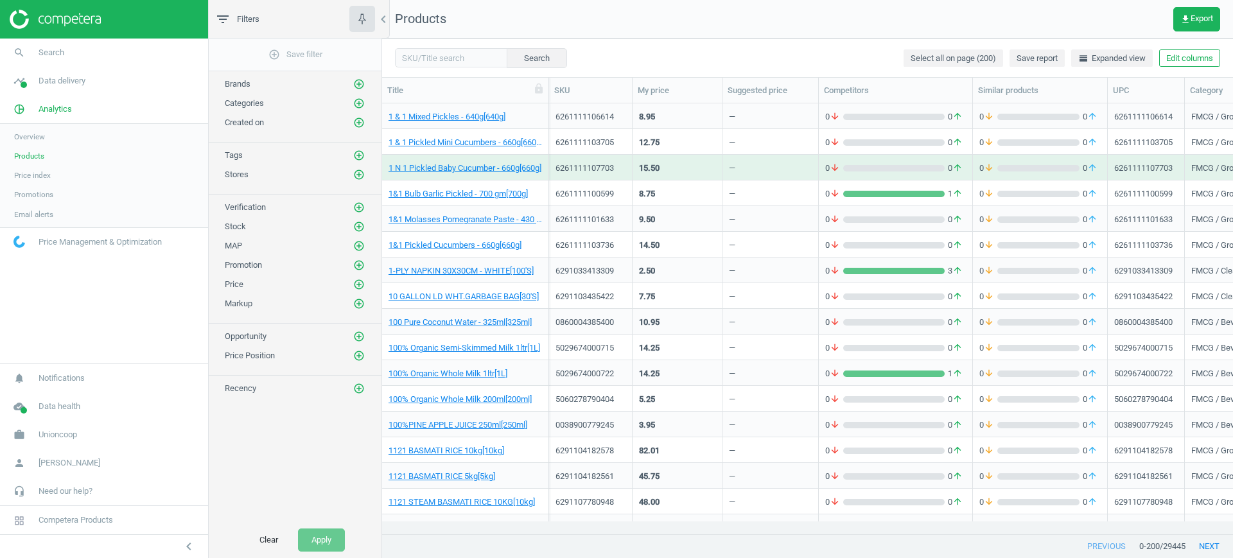
click at [678, 162] on div "15.50" at bounding box center [677, 167] width 76 height 22
click at [682, 187] on div "8.75" at bounding box center [677, 193] width 76 height 22
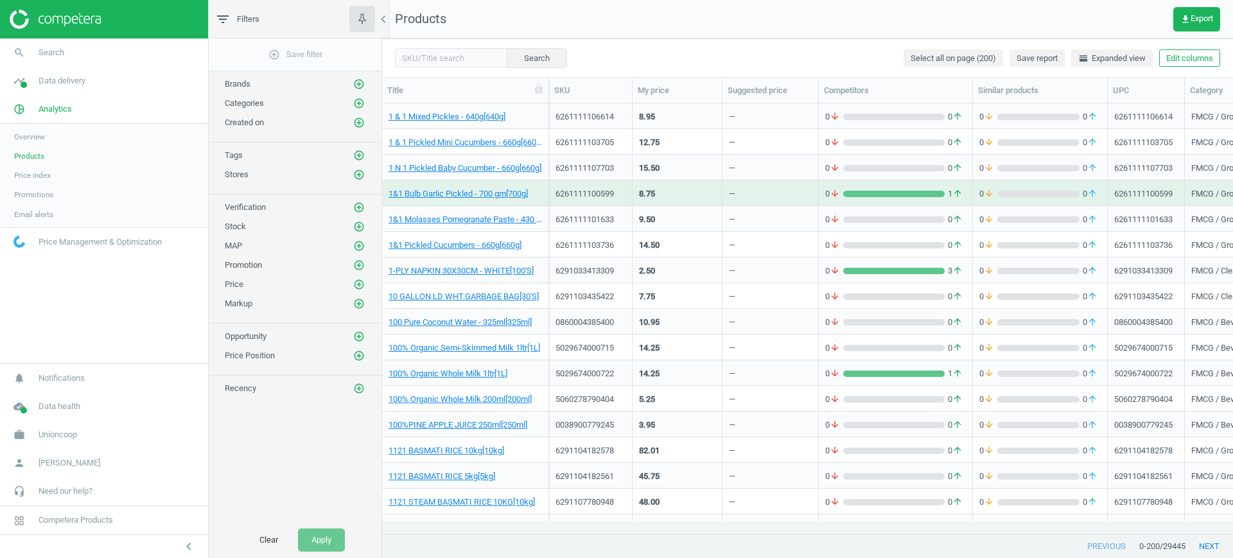
click at [682, 187] on div "8.75" at bounding box center [677, 193] width 76 height 22
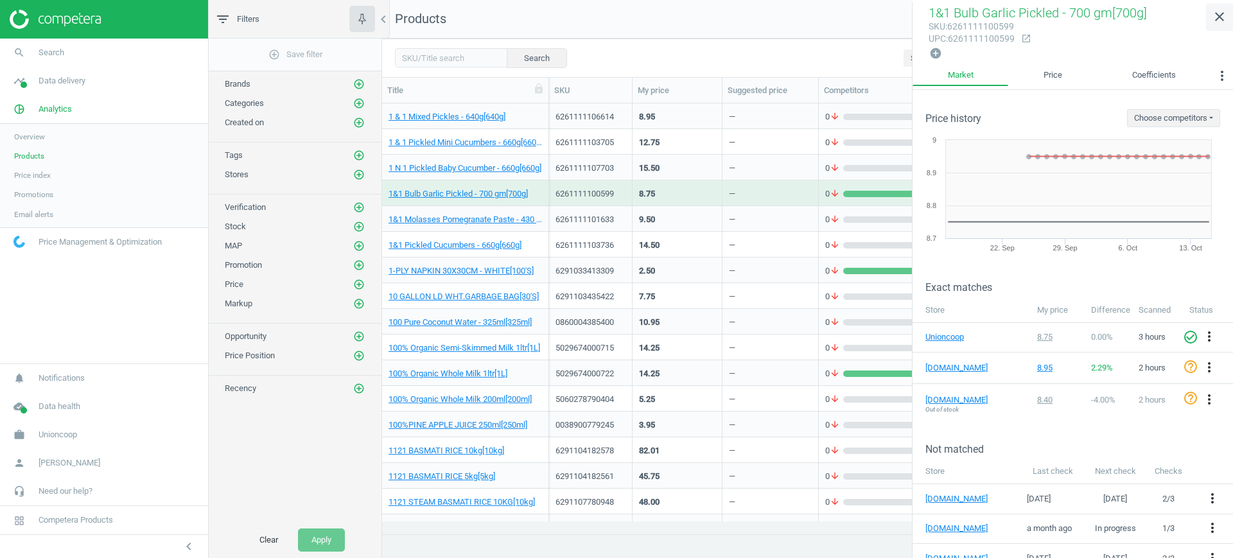
click at [1222, 16] on icon "close" at bounding box center [1219, 16] width 15 height 15
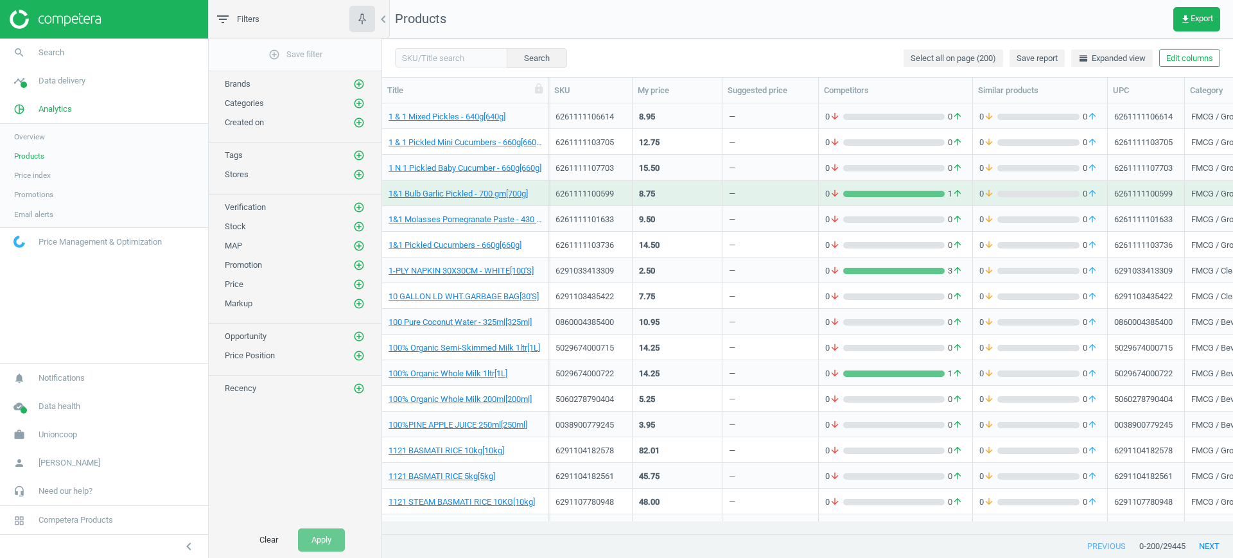
click at [682, 279] on div "2.50" at bounding box center [677, 270] width 76 height 22
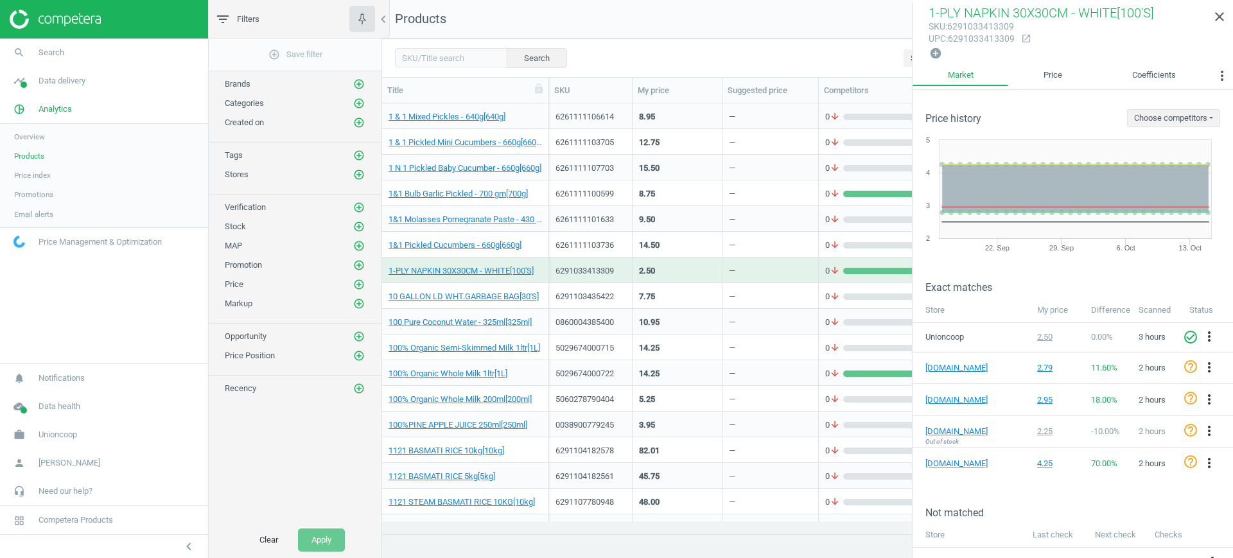
click at [615, 388] on div "5060278790404" at bounding box center [591, 398] width 70 height 22
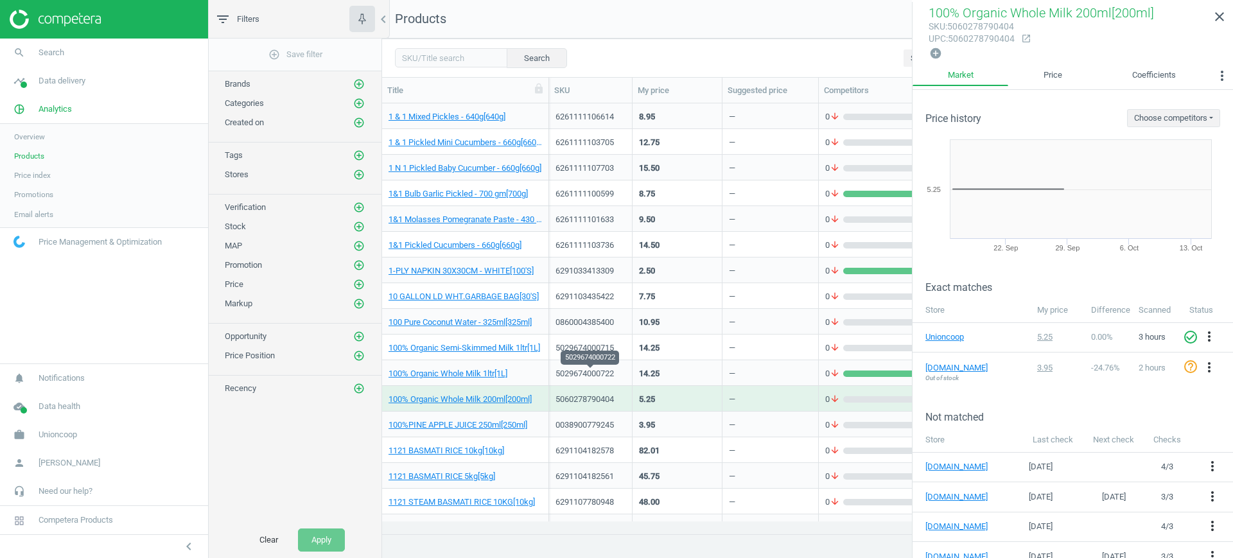
click at [618, 373] on div "5029674000722" at bounding box center [591, 374] width 70 height 12
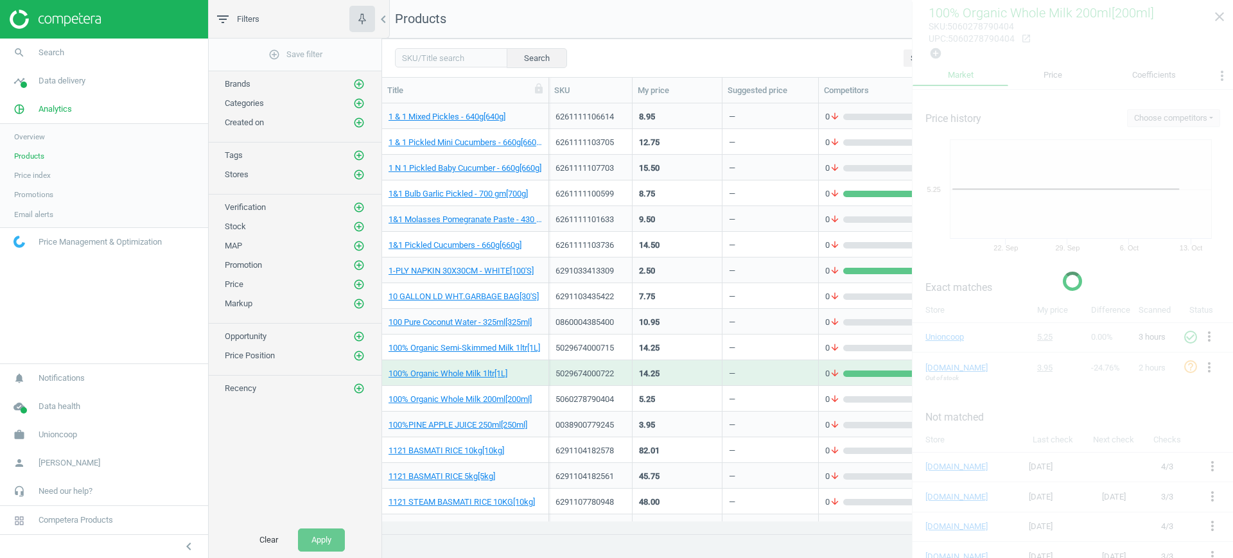
click at [618, 373] on div "5029674000722" at bounding box center [591, 374] width 70 height 12
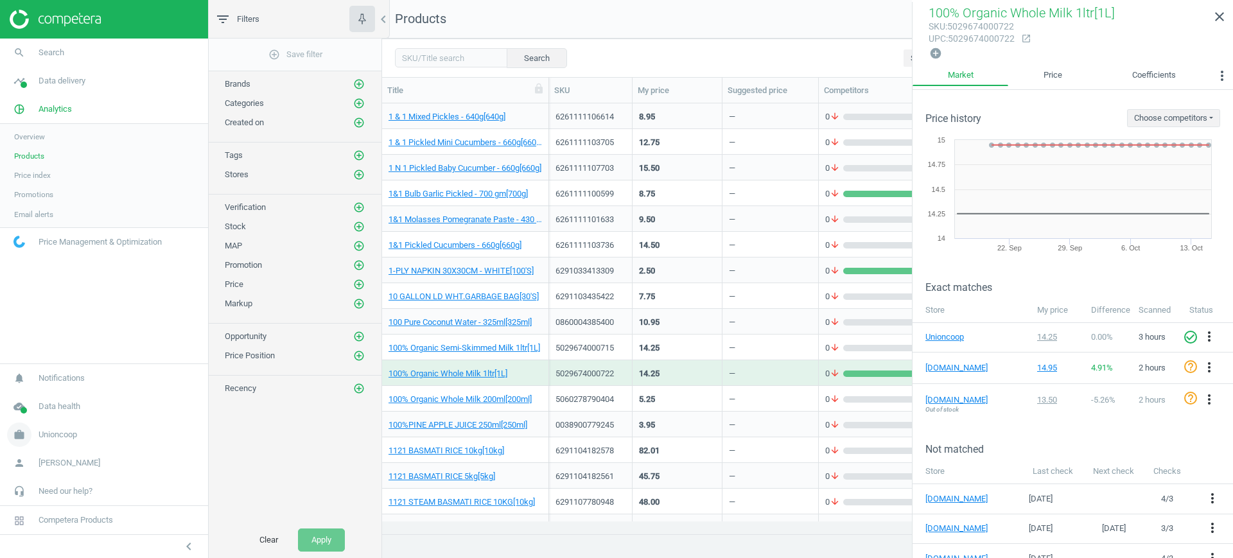
click at [34, 434] on span "work" at bounding box center [19, 435] width 39 height 28
click at [59, 418] on span "Campaign settings" at bounding box center [45, 416] width 63 height 10
